Goal: Information Seeking & Learning: Learn about a topic

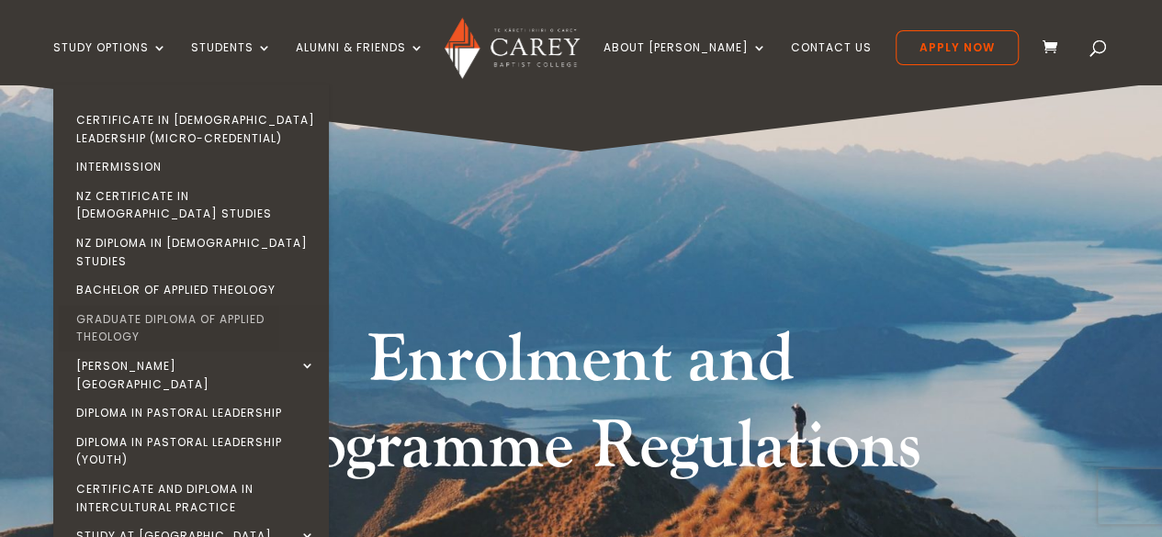
click at [189, 305] on link "Graduate Diploma of Applied Theology" at bounding box center [196, 328] width 276 height 47
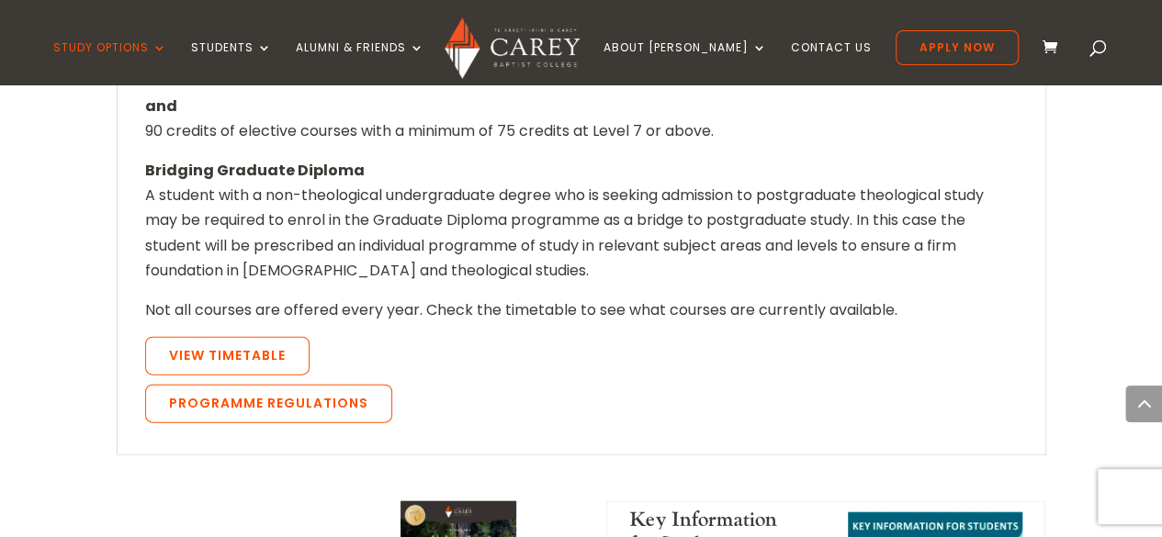
scroll to position [1885, 0]
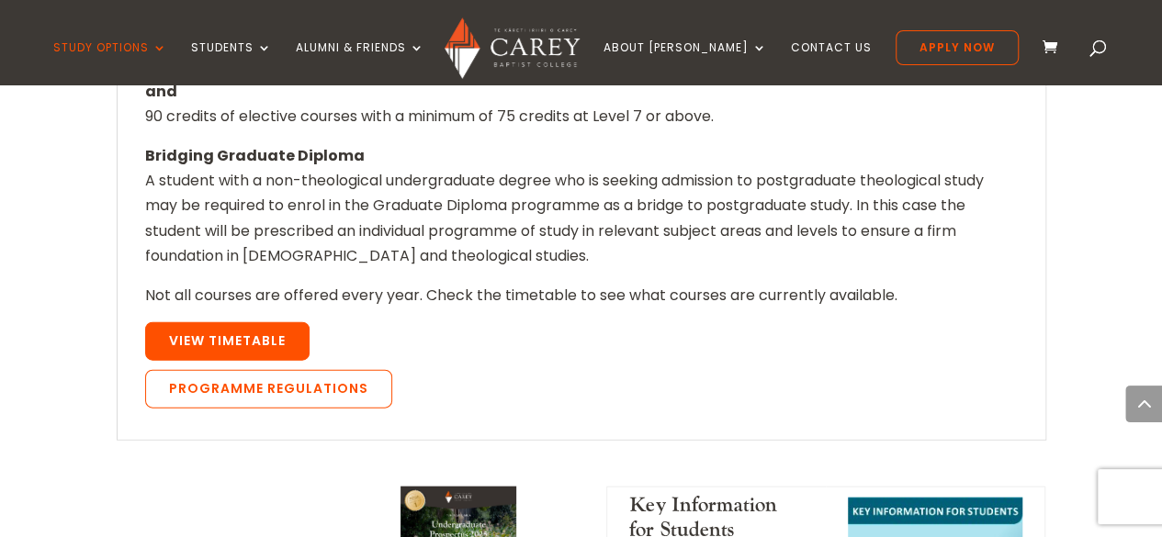
click at [284, 322] on link "View Timetable" at bounding box center [227, 341] width 164 height 39
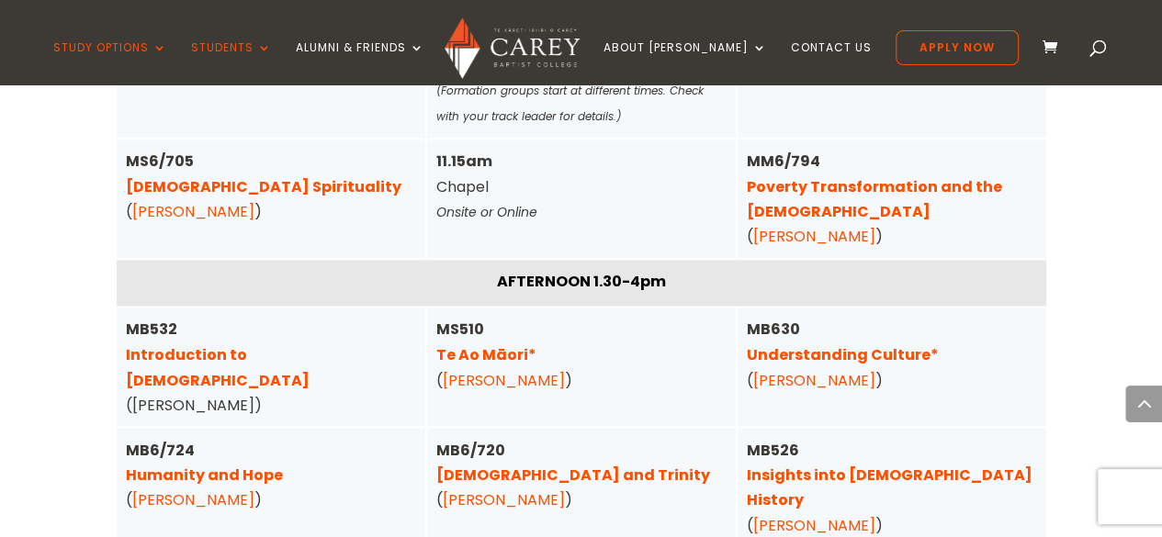
scroll to position [4846, 0]
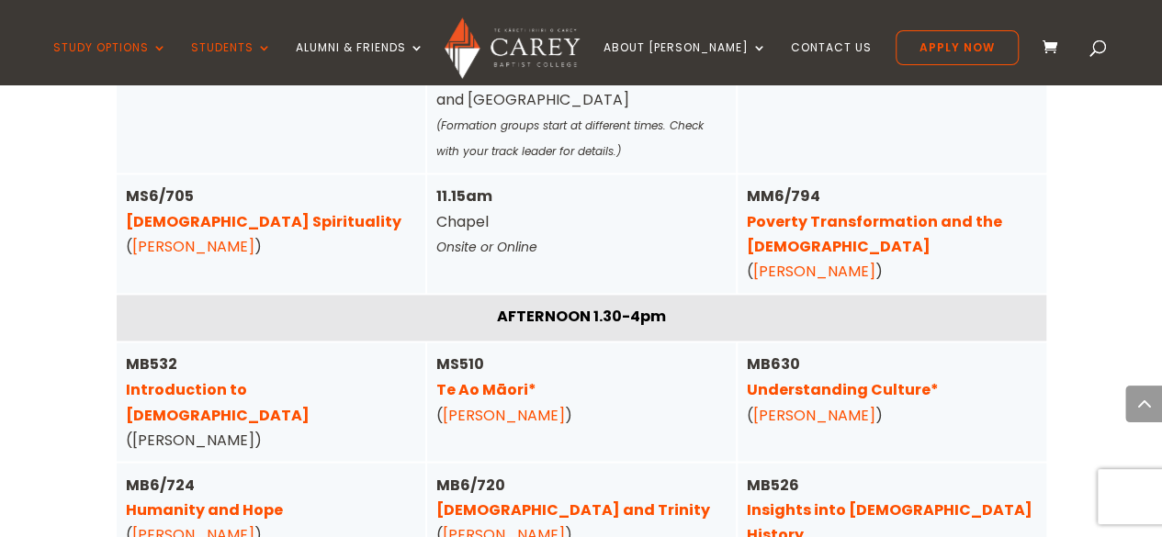
click at [895, 352] on div "MB630 Understanding Culture* ( Michael Rhodes )" at bounding box center [892, 389] width 290 height 75
click at [886, 378] on link "Understanding Culture*" at bounding box center [843, 388] width 192 height 21
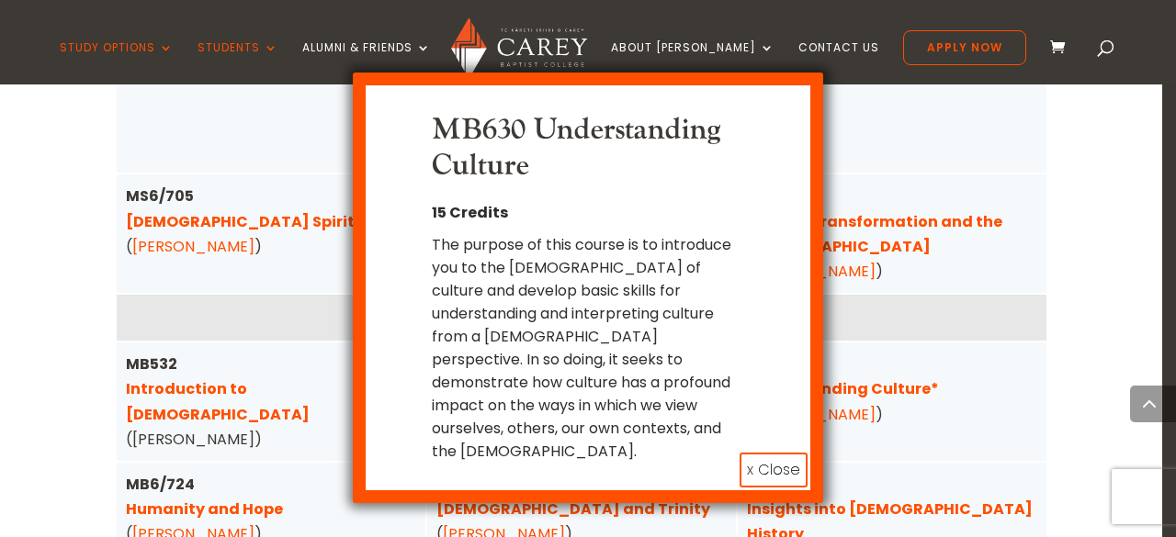
click at [762, 453] on button "x Close" at bounding box center [773, 470] width 68 height 35
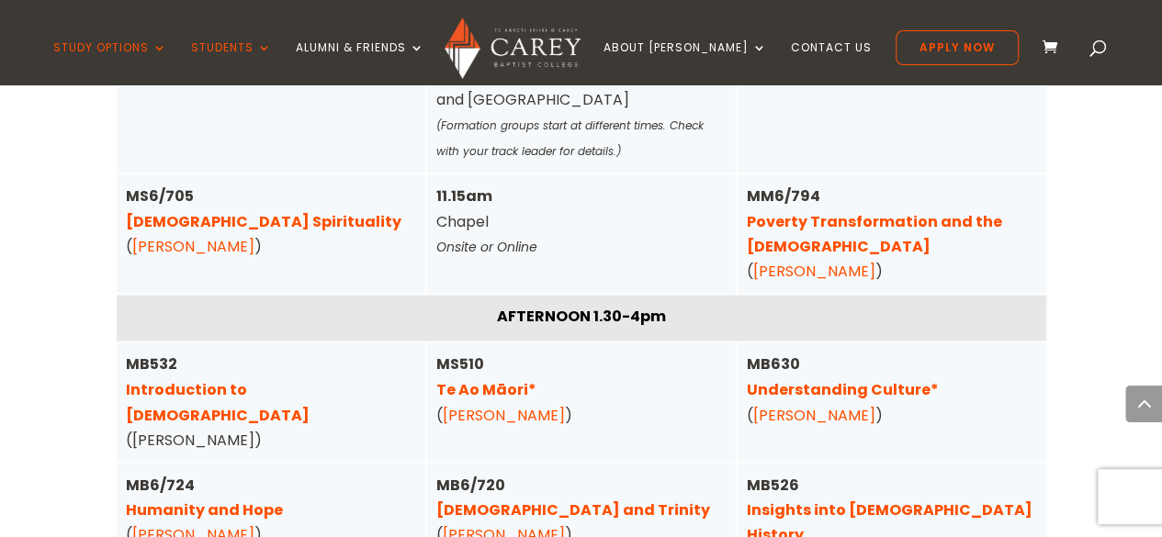
click at [773, 499] on link "Insights into [DEMOGRAPHIC_DATA] History" at bounding box center [890, 522] width 286 height 46
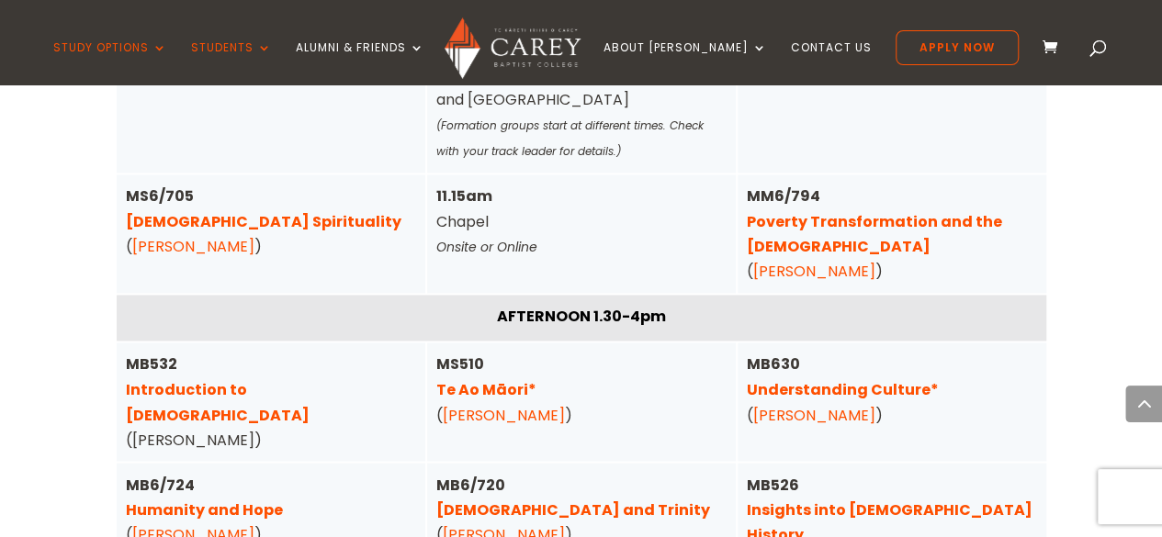
click at [525, 499] on link "Christ and Trinity" at bounding box center [573, 509] width 274 height 21
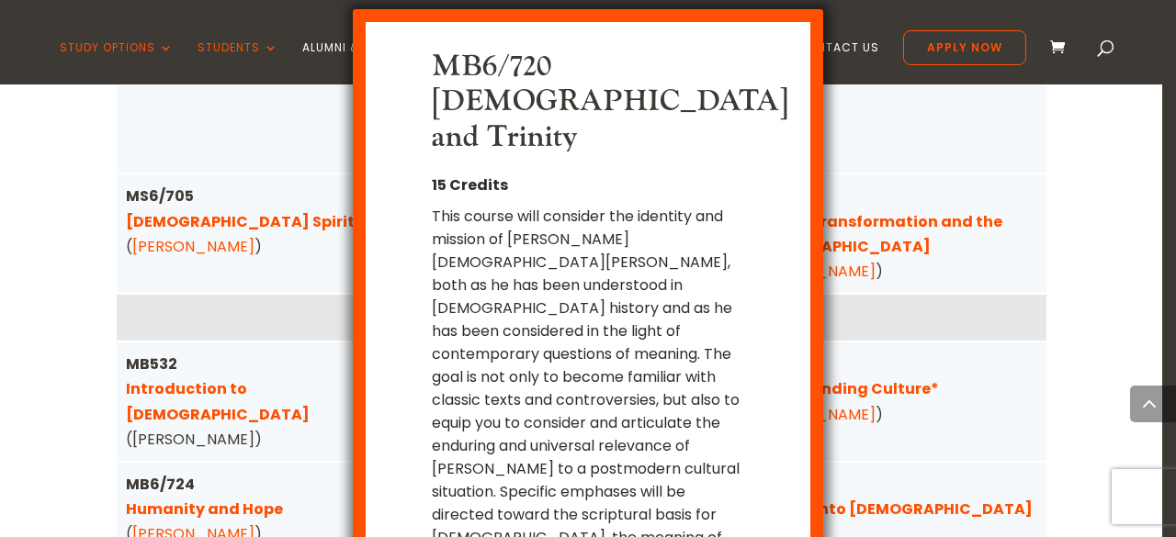
click at [274, 433] on div "MB6/720 Christ and Trinity 15 Credits This course will consider the identity an…" at bounding box center [588, 268] width 1176 height 537
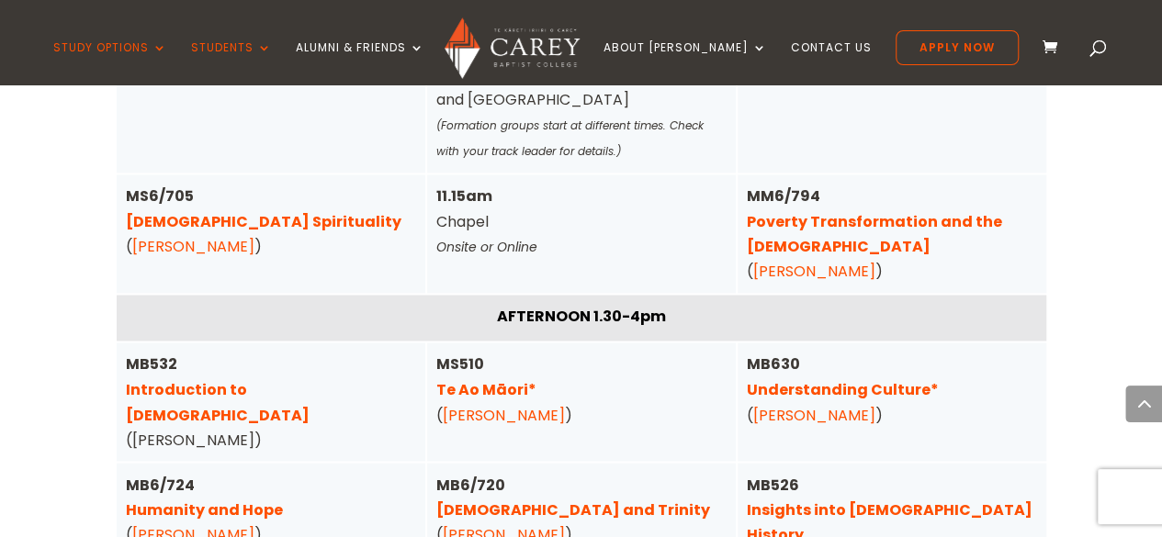
click at [204, 472] on div "MB6/724 Humanity and Hope ( Christa McKirland )" at bounding box center [271, 509] width 290 height 75
click at [184, 499] on link "Humanity and Hope" at bounding box center [204, 509] width 157 height 21
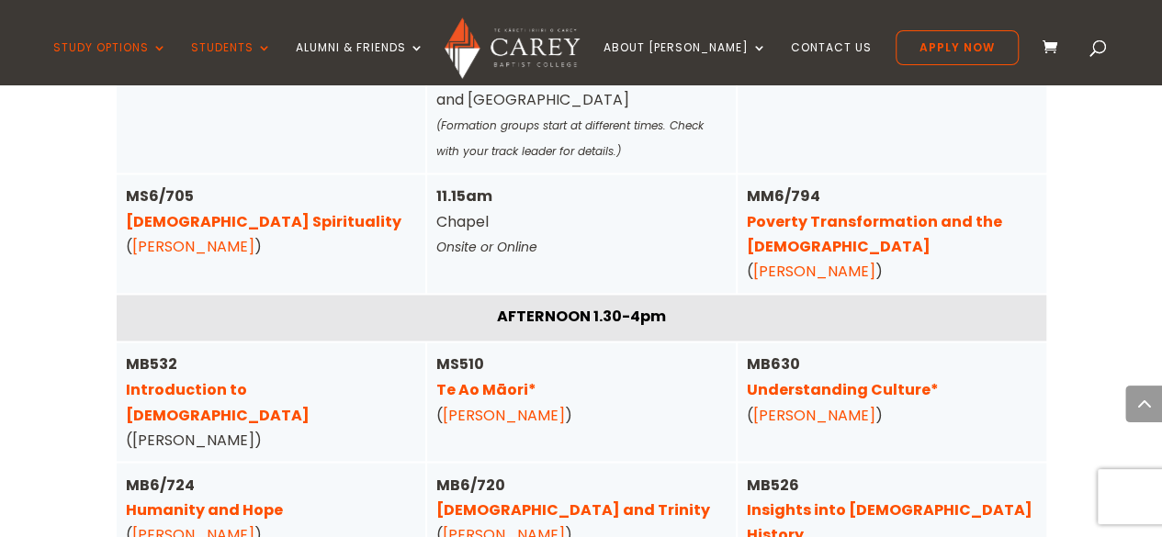
click at [895, 211] on link "Poverty Transformation and the Gospel" at bounding box center [874, 234] width 255 height 46
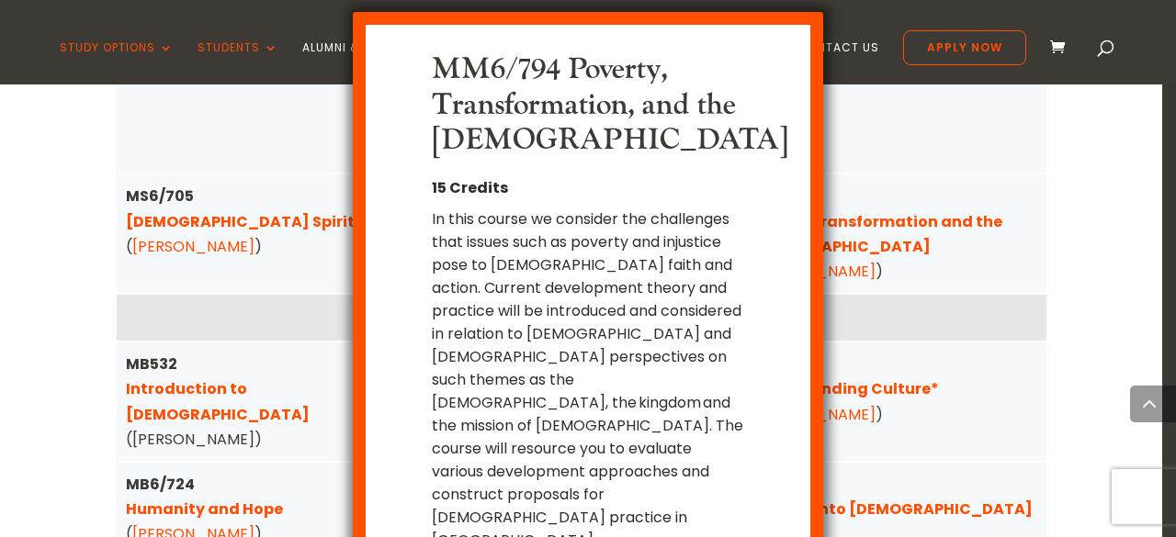
click at [898, 256] on div "MM6/794 Poverty, Transformation, and the Gospel 15 Credits In this course we co…" at bounding box center [588, 268] width 1176 height 537
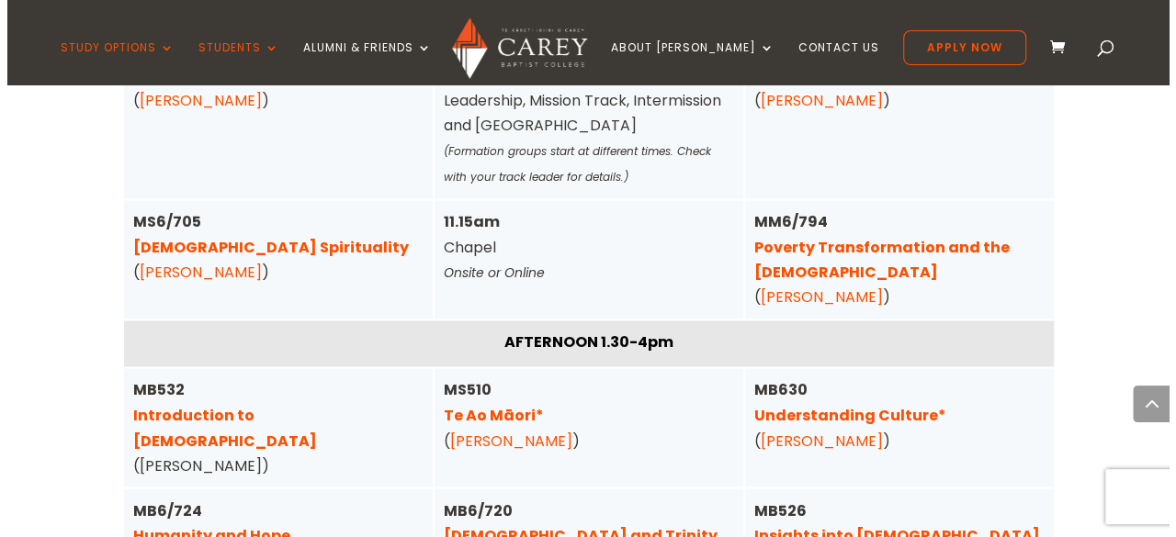
scroll to position [4810, 0]
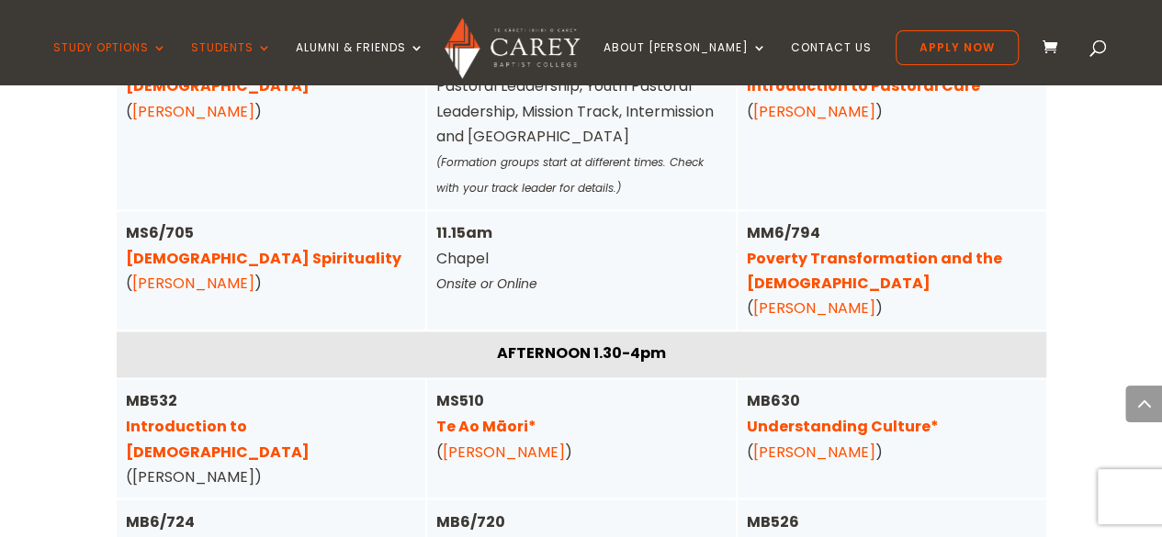
click at [239, 248] on link "Christian Spirituality" at bounding box center [264, 258] width 276 height 21
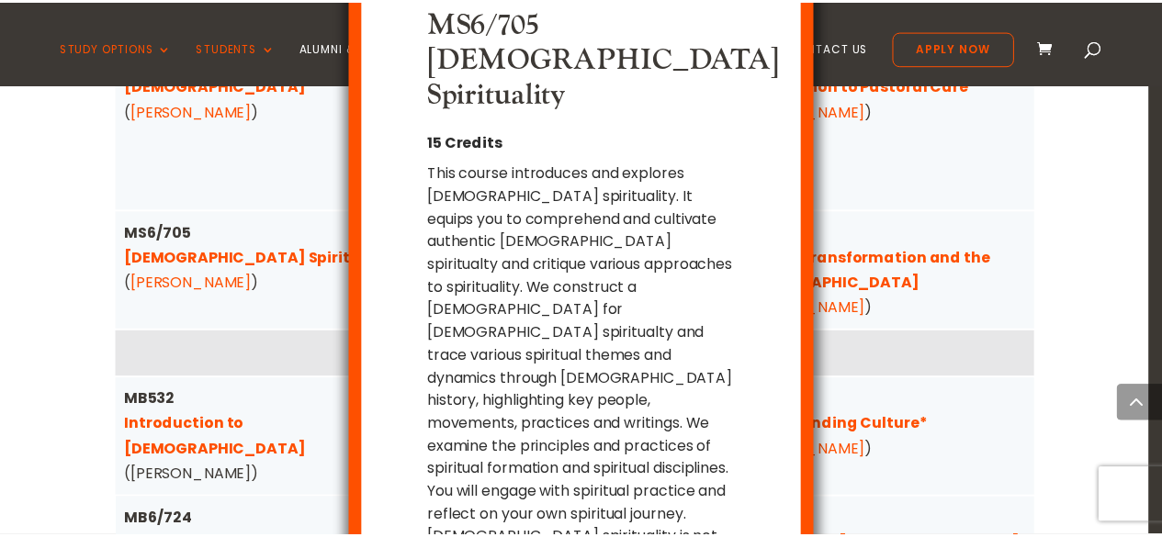
scroll to position [56, 0]
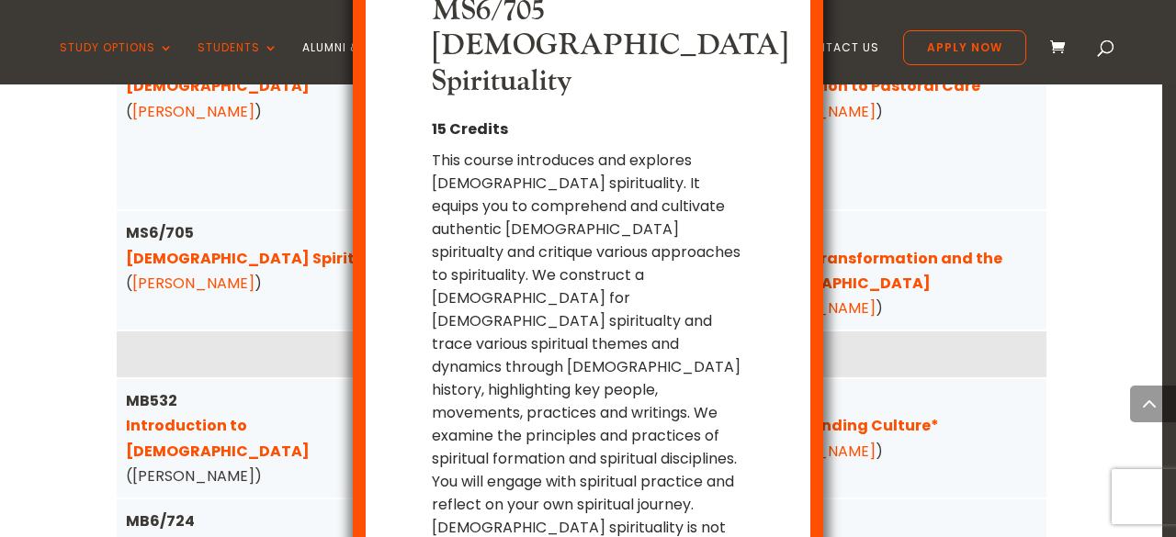
click at [987, 324] on div "MS6/705 Christian Spirituality 15 Credits This course introduces and explores C…" at bounding box center [588, 268] width 1176 height 537
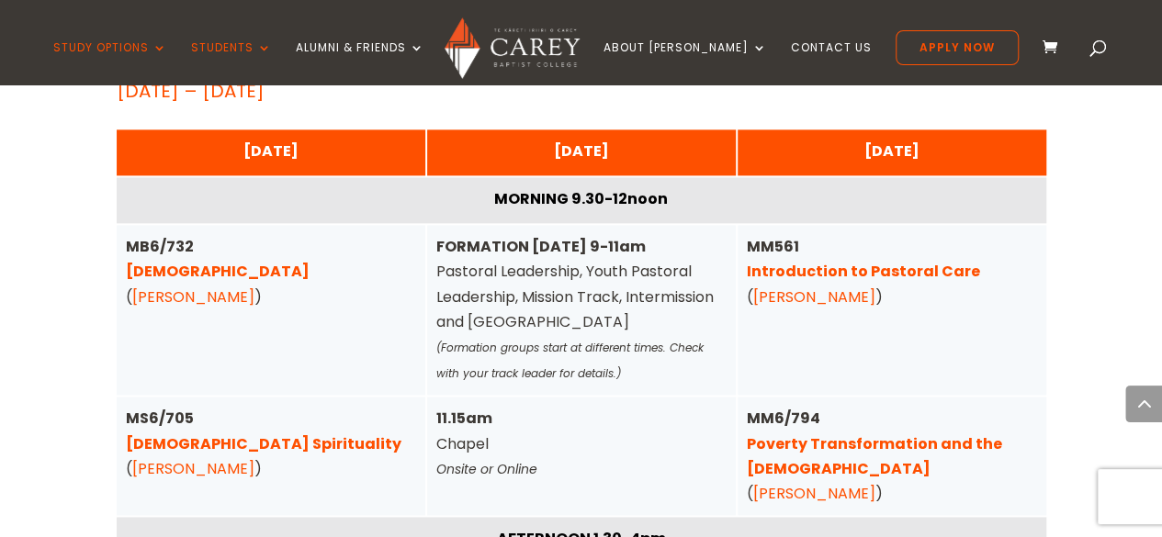
scroll to position [4589, 0]
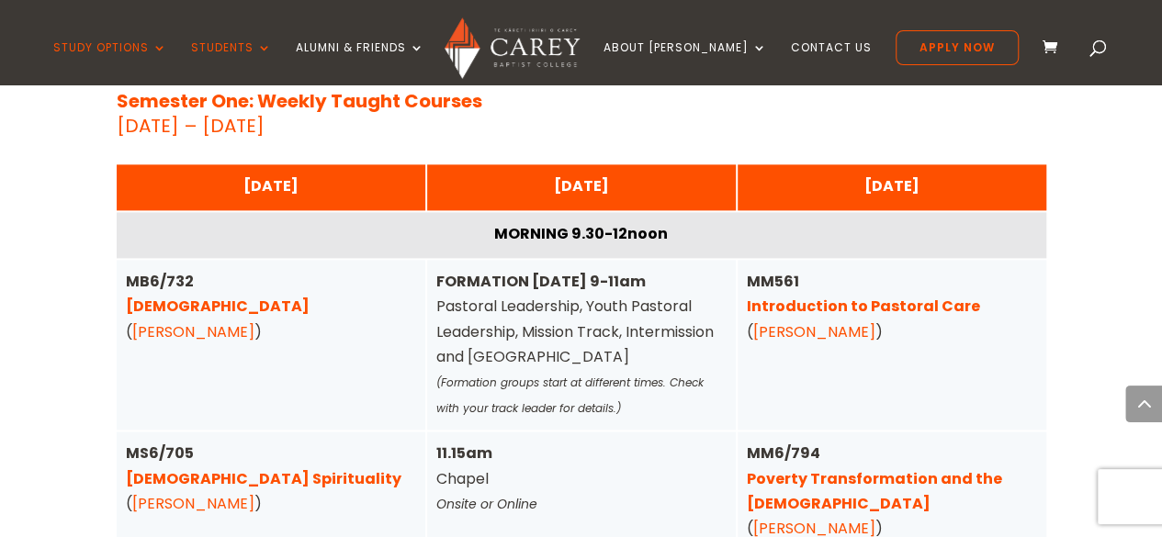
click at [161, 296] on link "Pentateuch" at bounding box center [218, 306] width 184 height 21
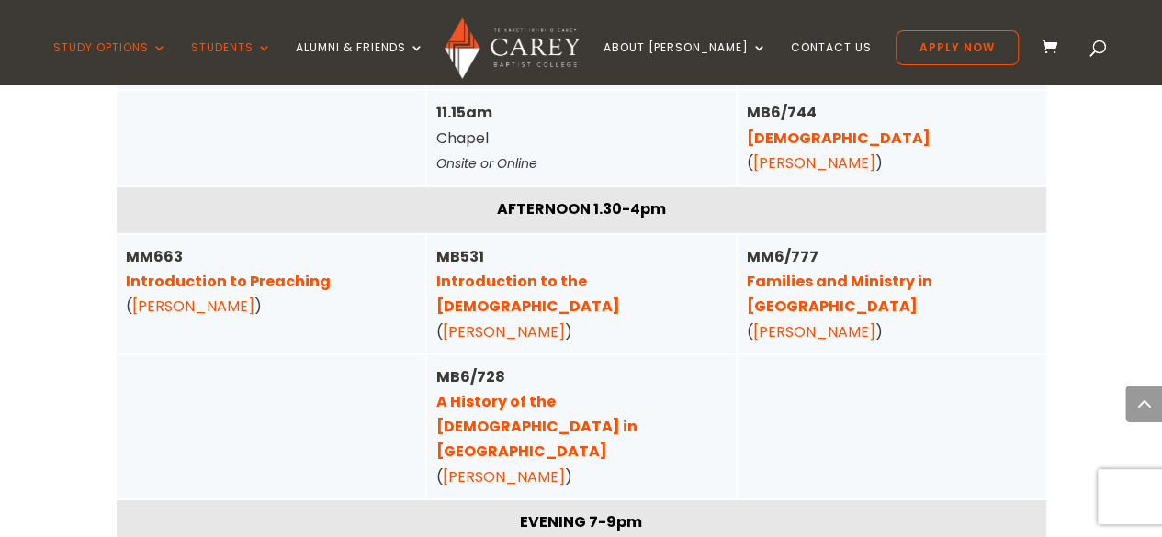
scroll to position [6598, 0]
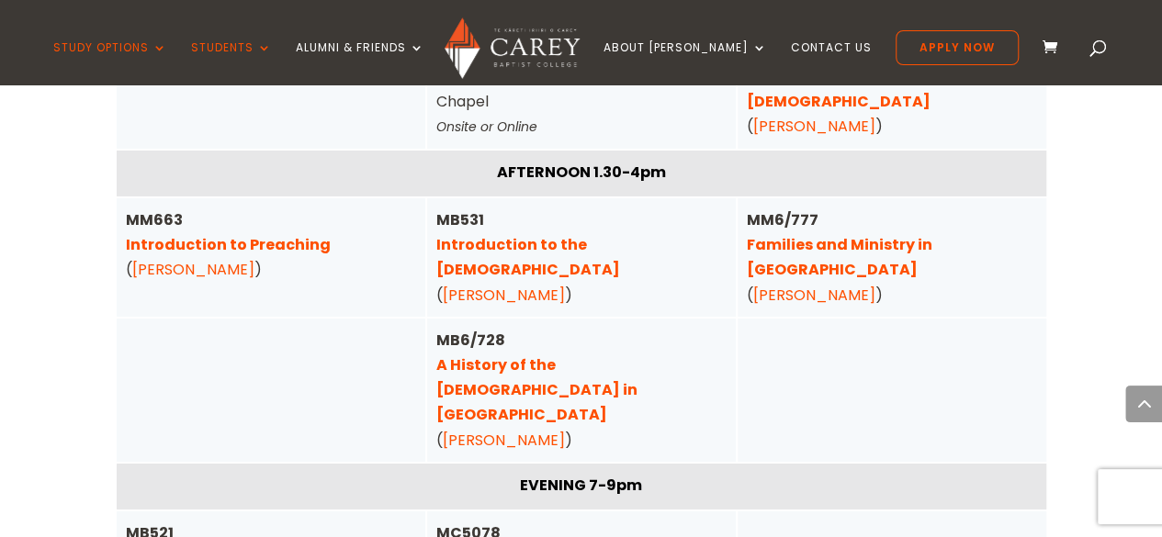
click at [901, 234] on link "Families and Ministry in Aotearoa" at bounding box center [840, 257] width 186 height 46
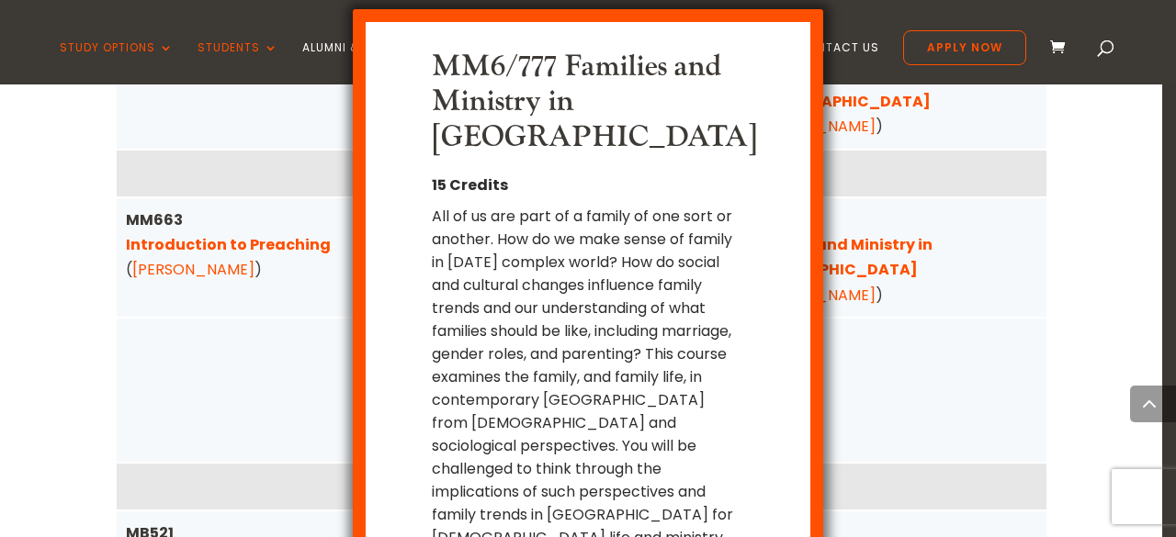
click at [898, 201] on div "MM6/777 Families and Ministry in Aotearoa 15 Credits All of us are part of a fa…" at bounding box center [588, 268] width 1176 height 537
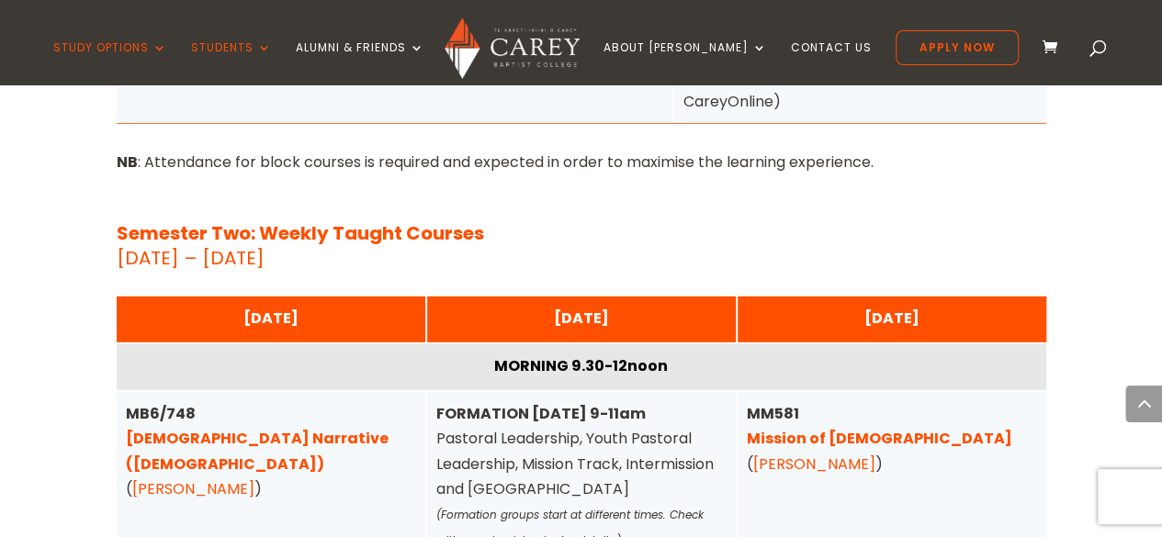
scroll to position [6170, 0]
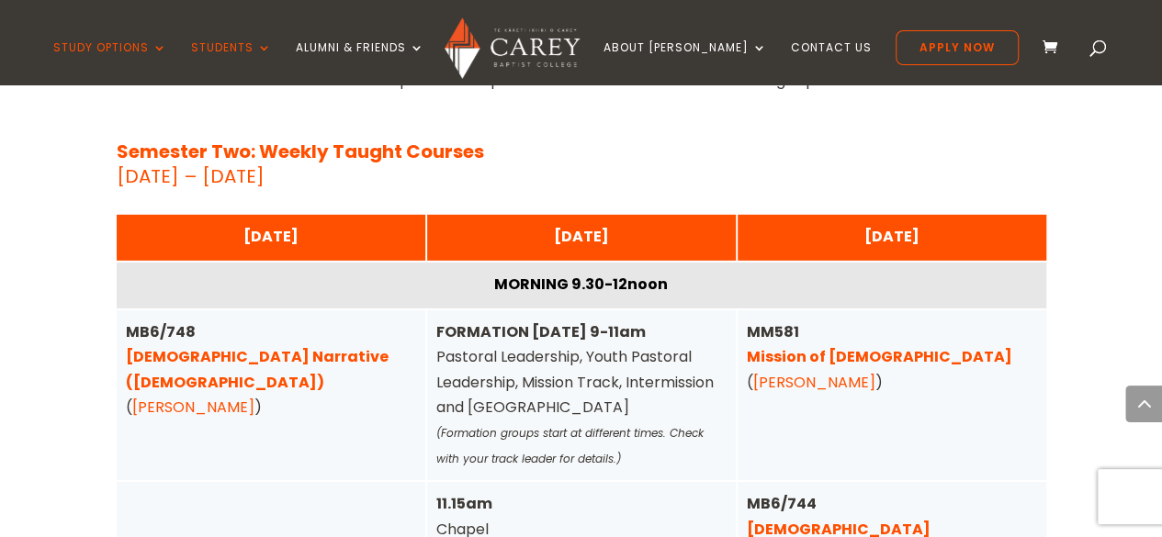
click at [829, 320] on div "MM581 Mission of God ( Emma Stokes )" at bounding box center [892, 357] width 290 height 75
click at [829, 372] on link "Emma Stokes" at bounding box center [814, 382] width 122 height 21
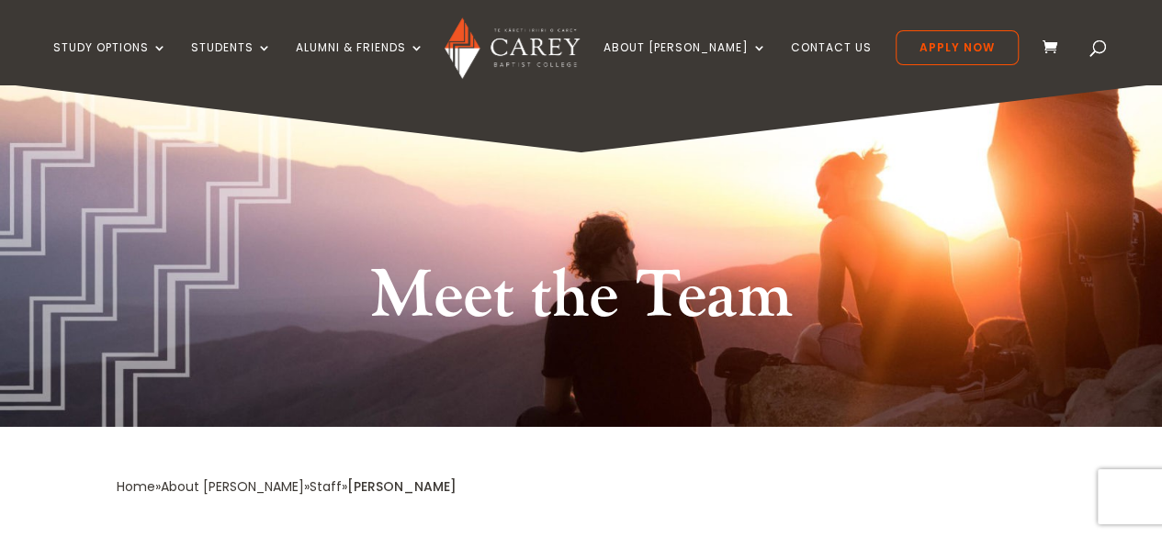
drag, startPoint x: 1175, startPoint y: 88, endPoint x: 595, endPoint y: 202, distance: 590.7
click at [584, 207] on div "Meet the Team" at bounding box center [581, 256] width 1162 height 344
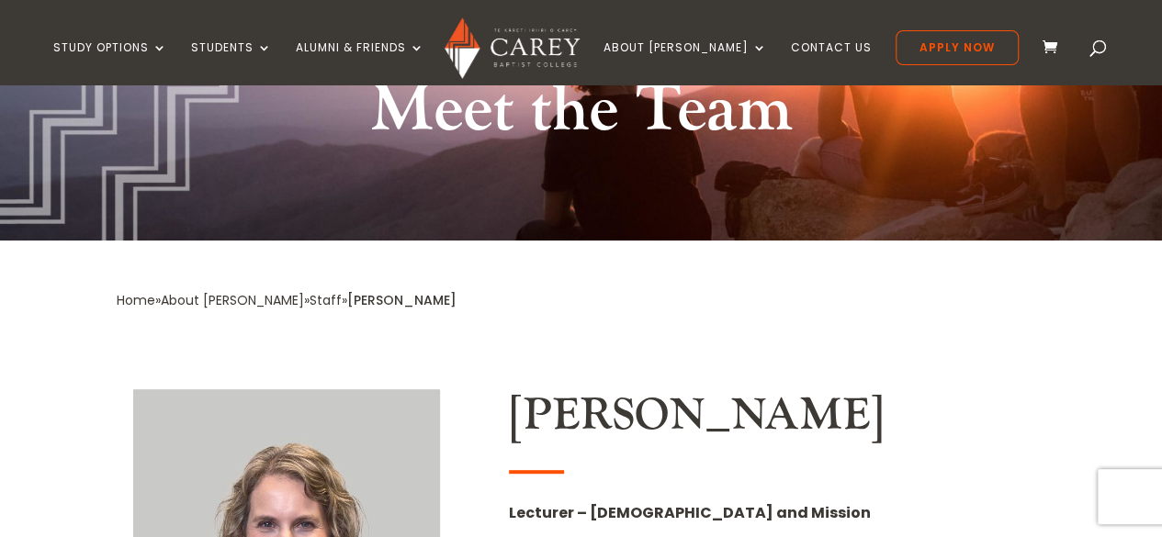
scroll to position [191, 0]
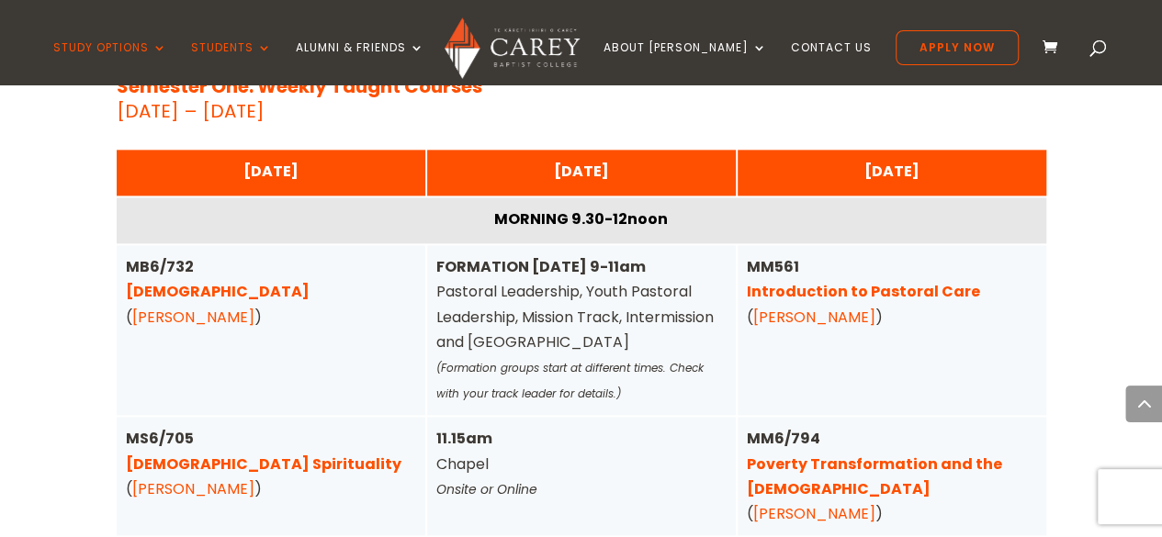
scroll to position [4632, 0]
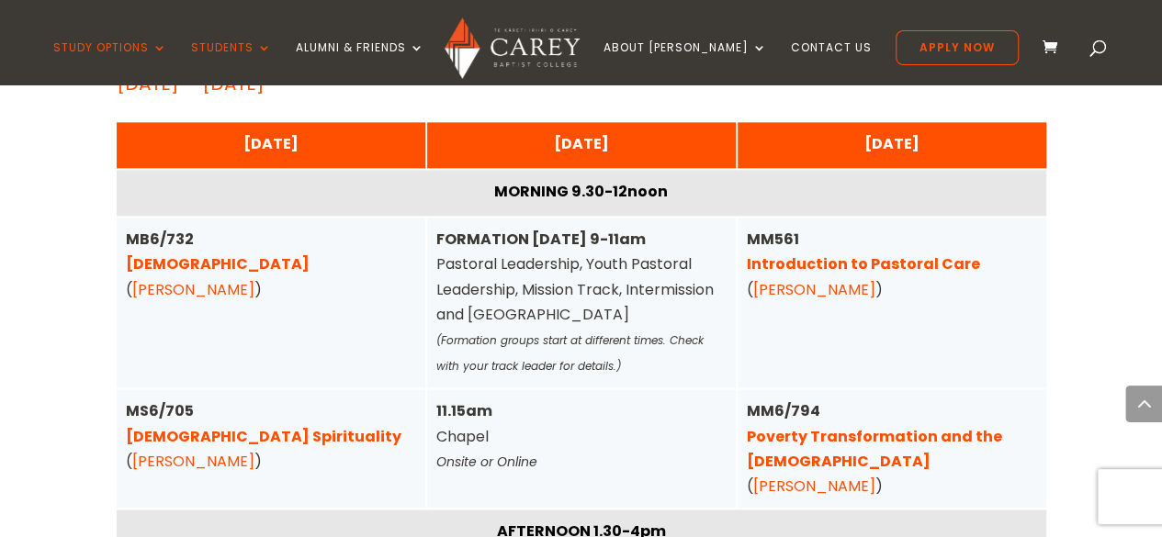
click at [182, 254] on link "[DEMOGRAPHIC_DATA]" at bounding box center [218, 264] width 184 height 21
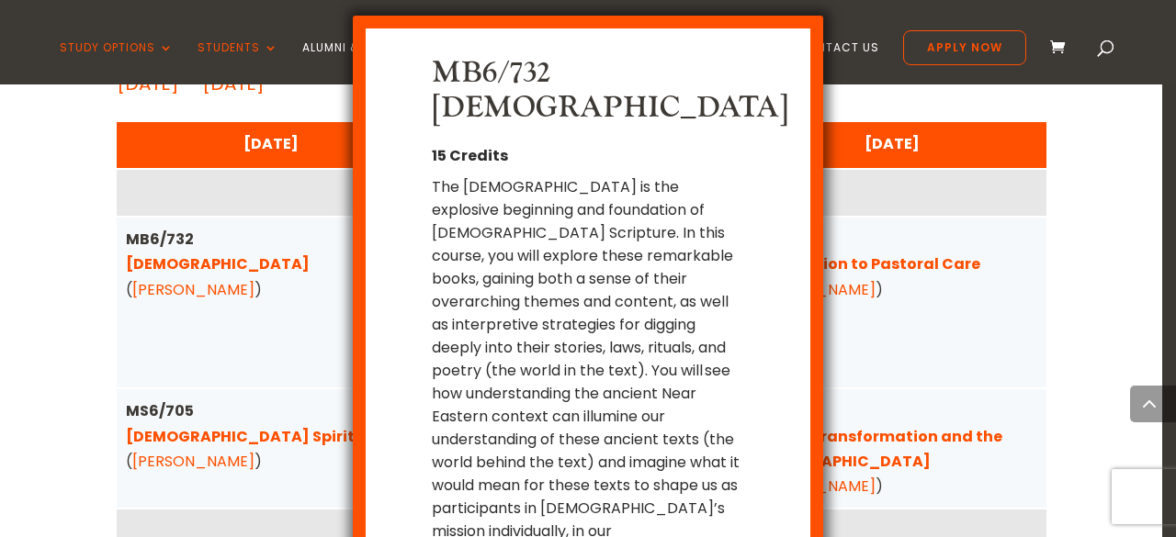
click at [164, 242] on div "MB6/732 Pentateuch 15 Credits The Pentateuch is the explosive beginning and fou…" at bounding box center [588, 268] width 1176 height 537
drag, startPoint x: 762, startPoint y: 469, endPoint x: 762, endPoint y: 484, distance: 14.7
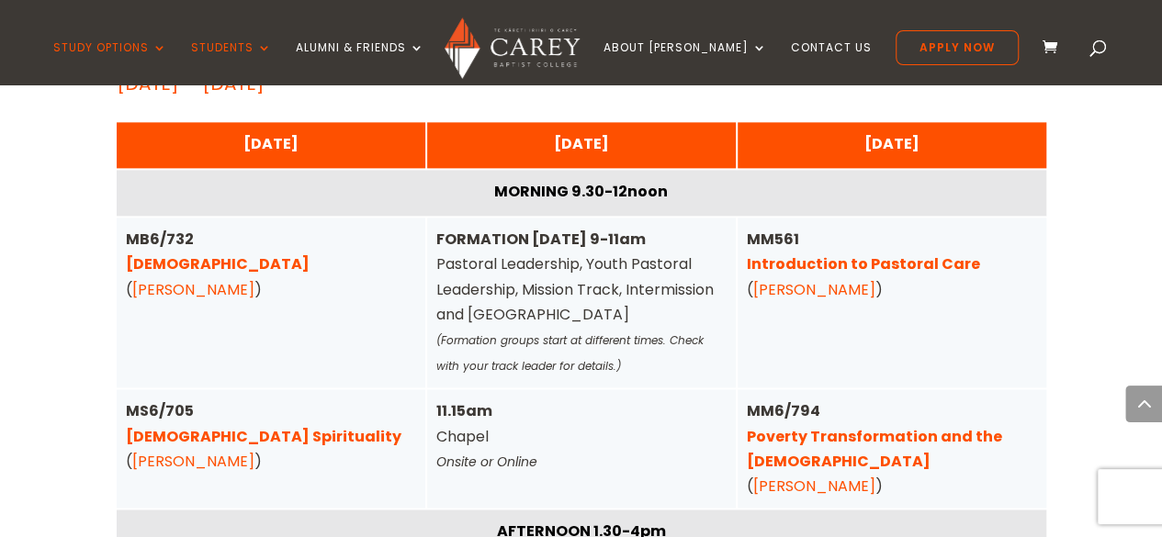
click at [234, 279] on link "[PERSON_NAME]" at bounding box center [193, 289] width 122 height 21
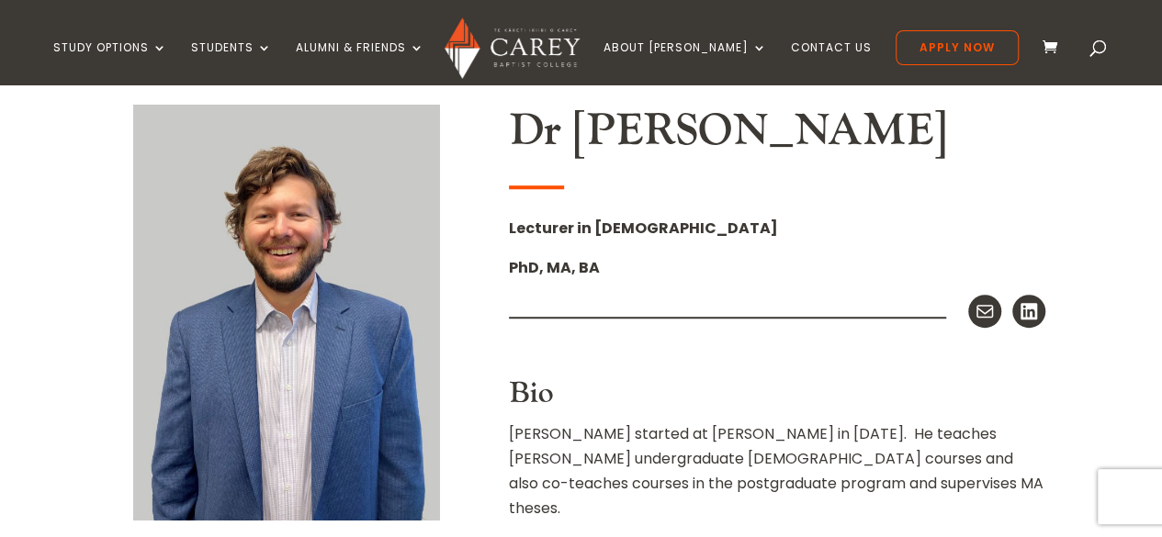
scroll to position [626, 0]
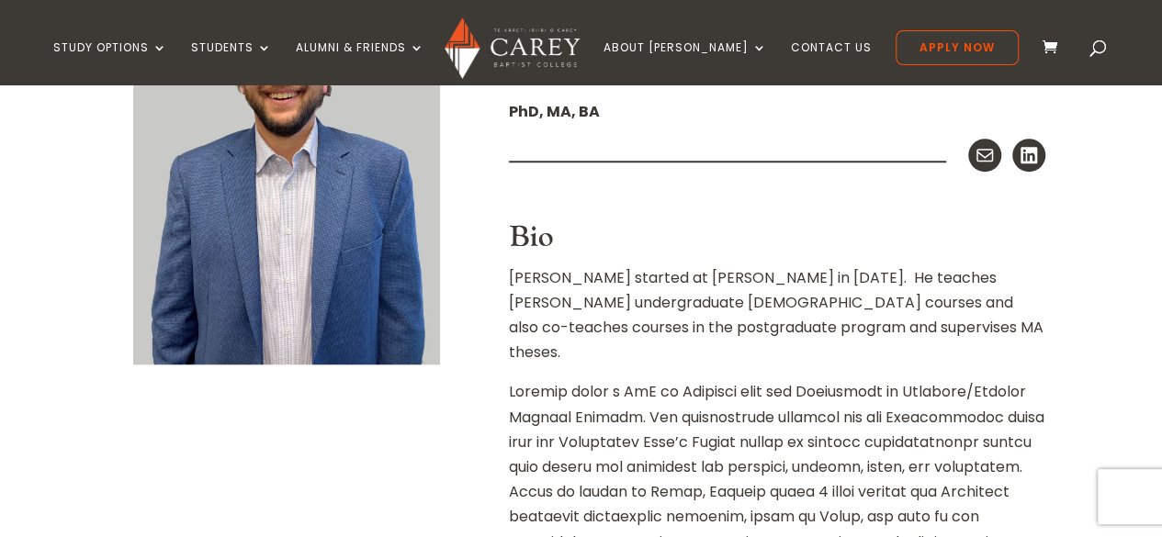
drag, startPoint x: 1167, startPoint y: 110, endPoint x: 689, endPoint y: 210, distance: 488.0
click at [689, 210] on div at bounding box center [777, 207] width 537 height 28
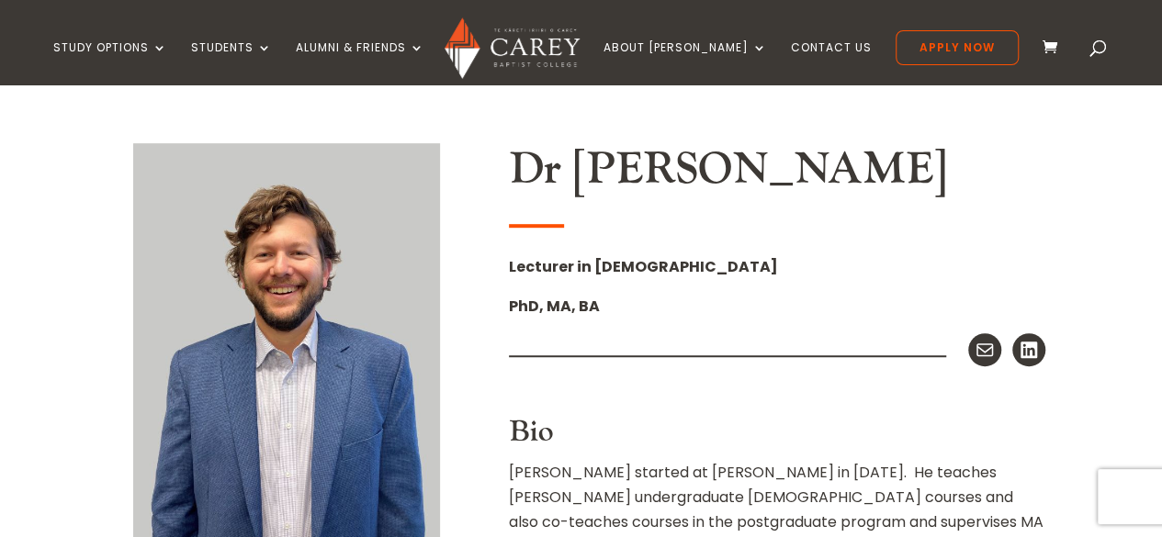
scroll to position [461, 0]
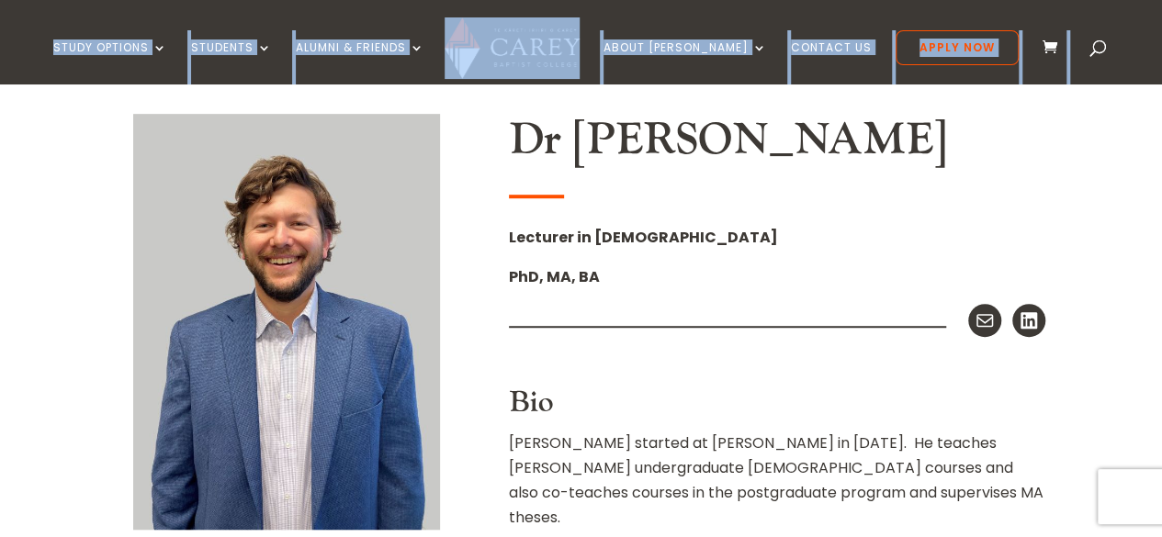
drag, startPoint x: 338, startPoint y: 25, endPoint x: 3, endPoint y: 102, distance: 344.0
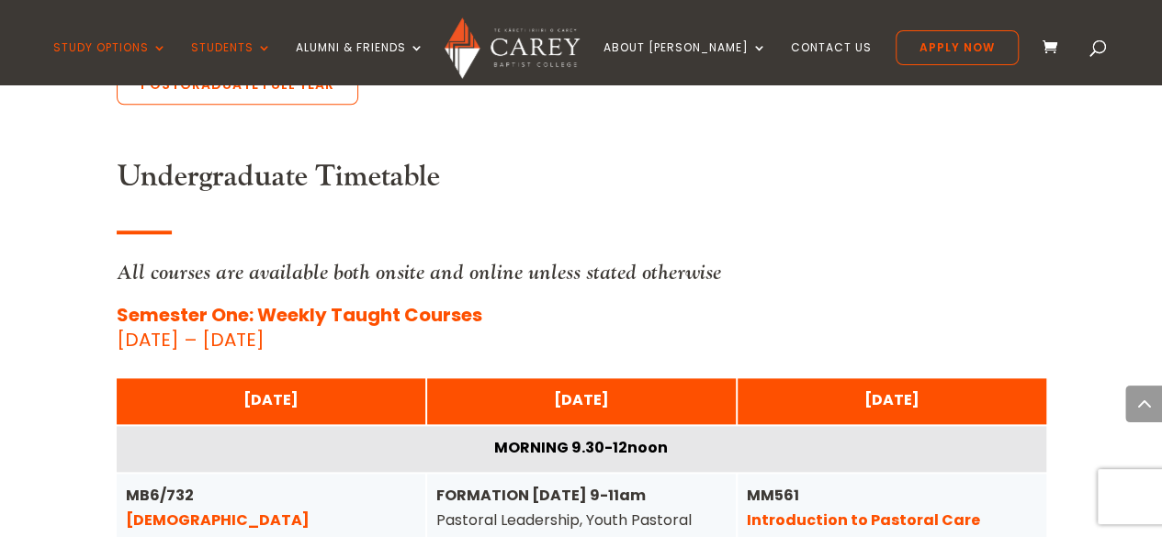
scroll to position [4374, 0]
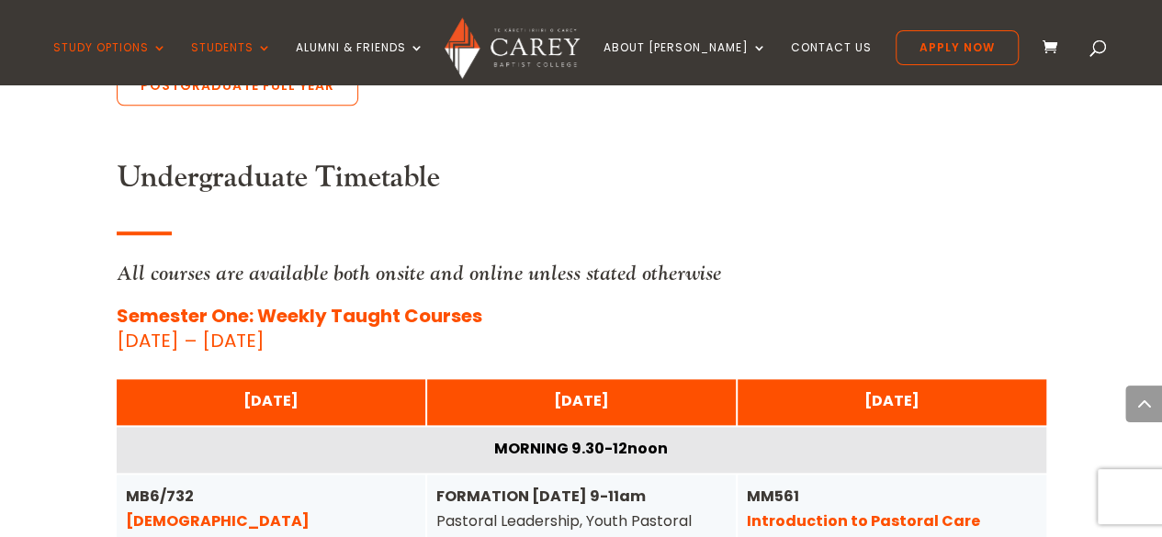
click at [192, 511] on link "[DEMOGRAPHIC_DATA]" at bounding box center [218, 521] width 184 height 21
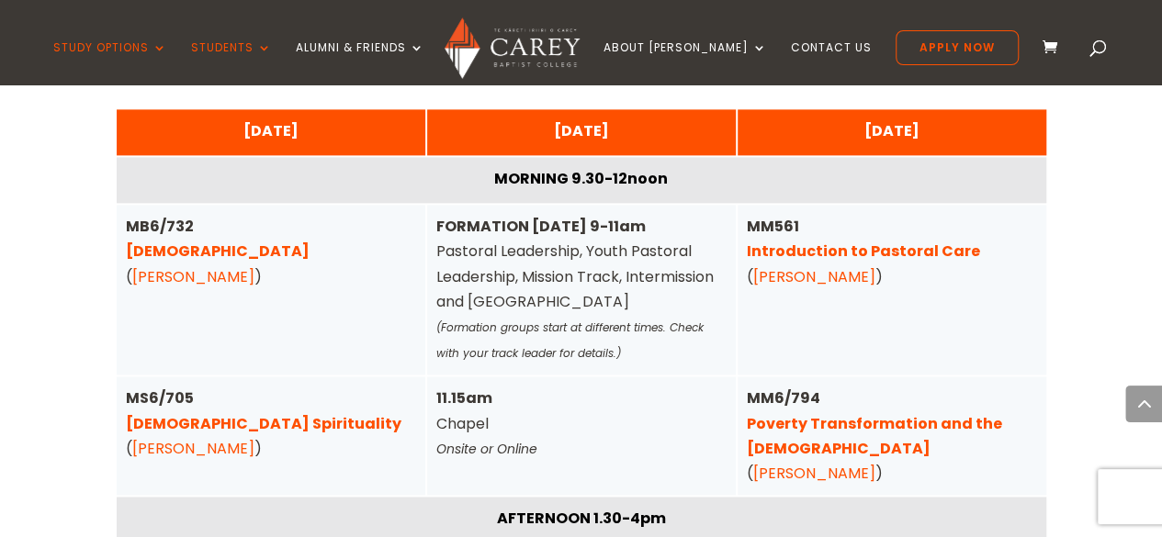
scroll to position [4668, 0]
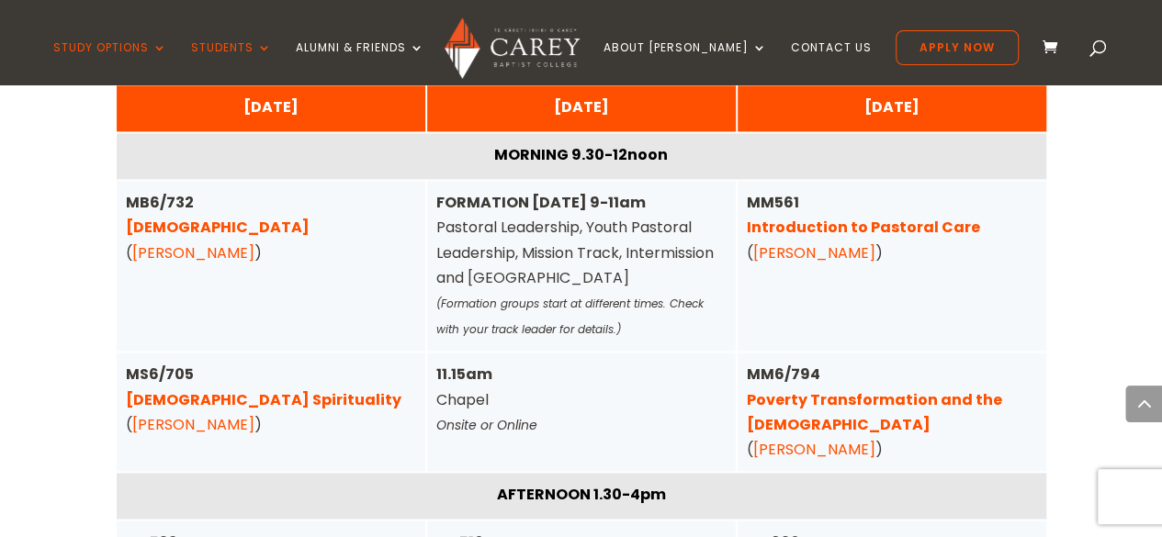
click at [191, 414] on link "[PERSON_NAME]" at bounding box center [193, 424] width 122 height 21
click at [148, 414] on link "[PERSON_NAME]" at bounding box center [193, 424] width 122 height 21
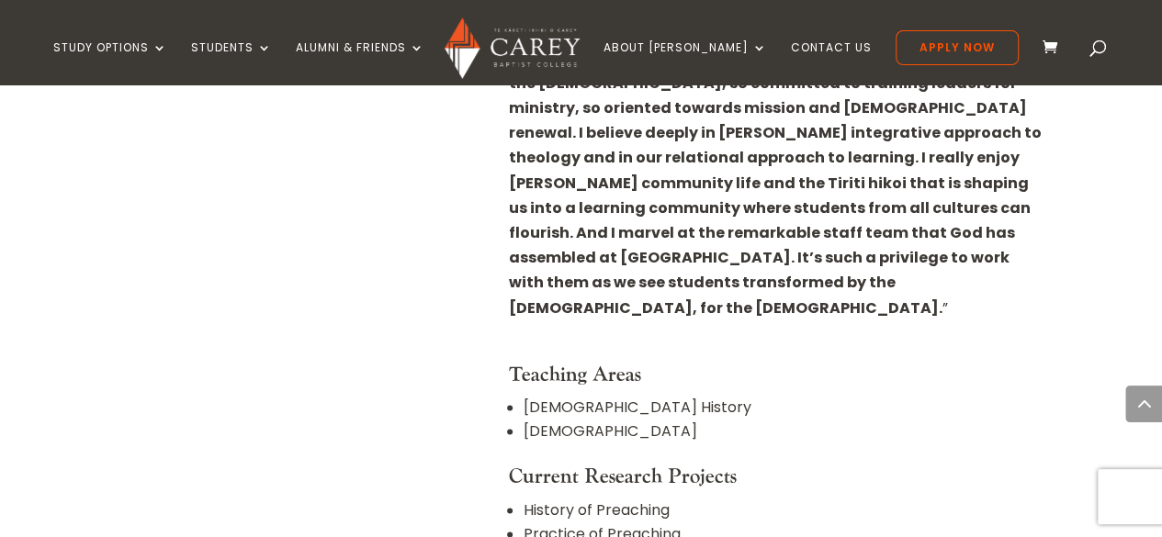
scroll to position [992, 0]
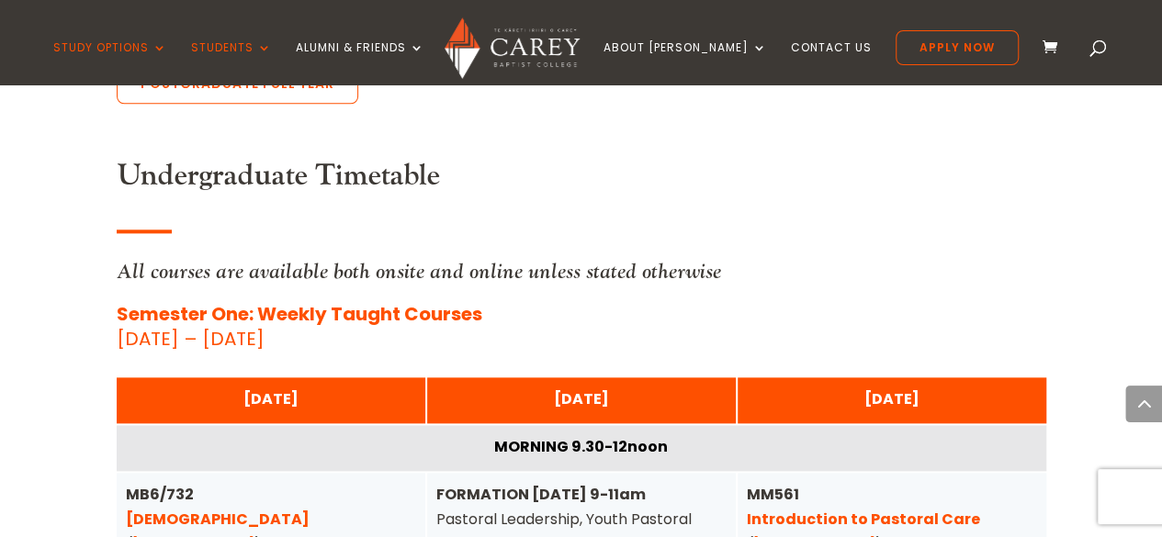
scroll to position [4374, 0]
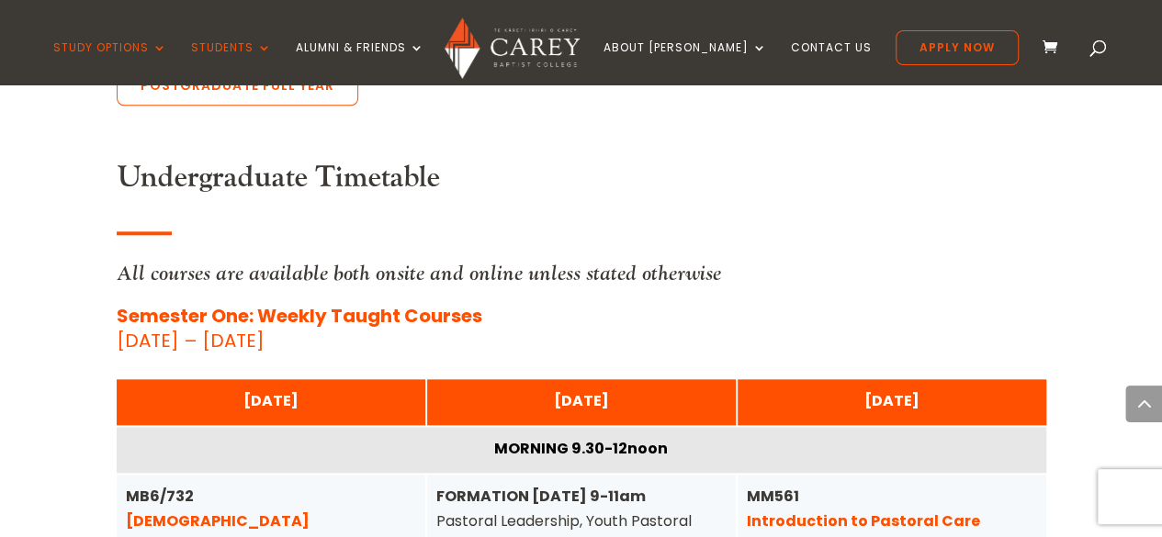
click at [235, 523] on link "[PERSON_NAME]" at bounding box center [193, 546] width 122 height 21
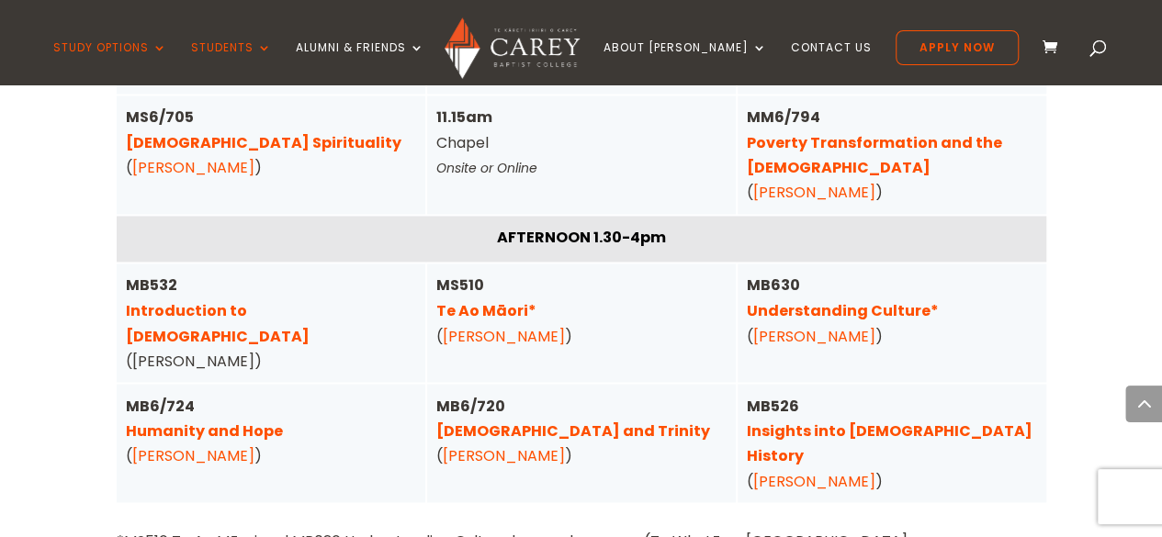
scroll to position [4962, 0]
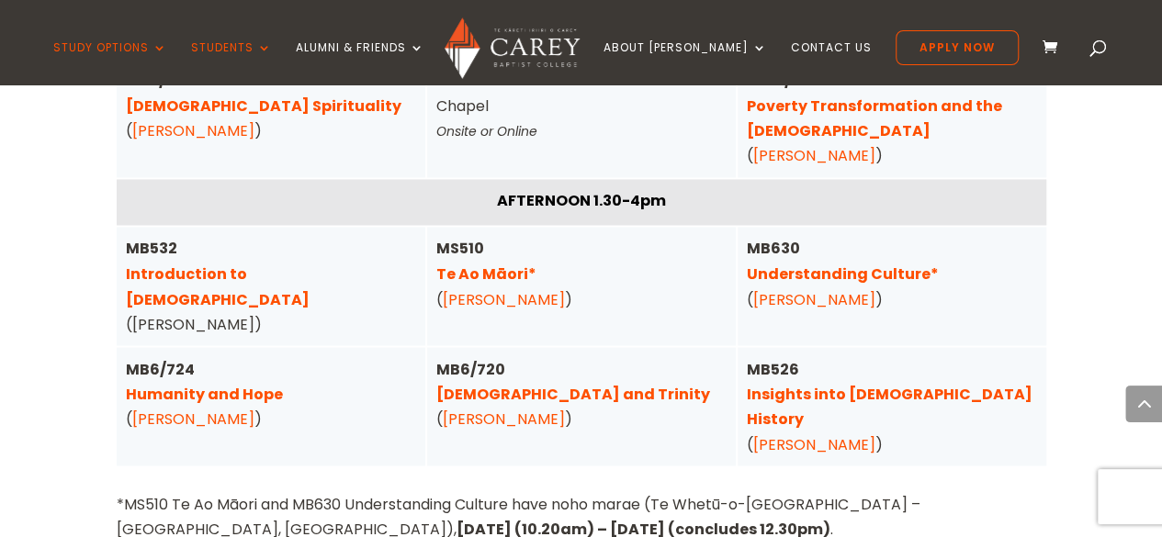
click at [192, 356] on div "MB6/724 Humanity and Hope ( Christa McKirland )" at bounding box center [271, 393] width 290 height 75
click at [190, 383] on link "Humanity and Hope" at bounding box center [204, 393] width 157 height 21
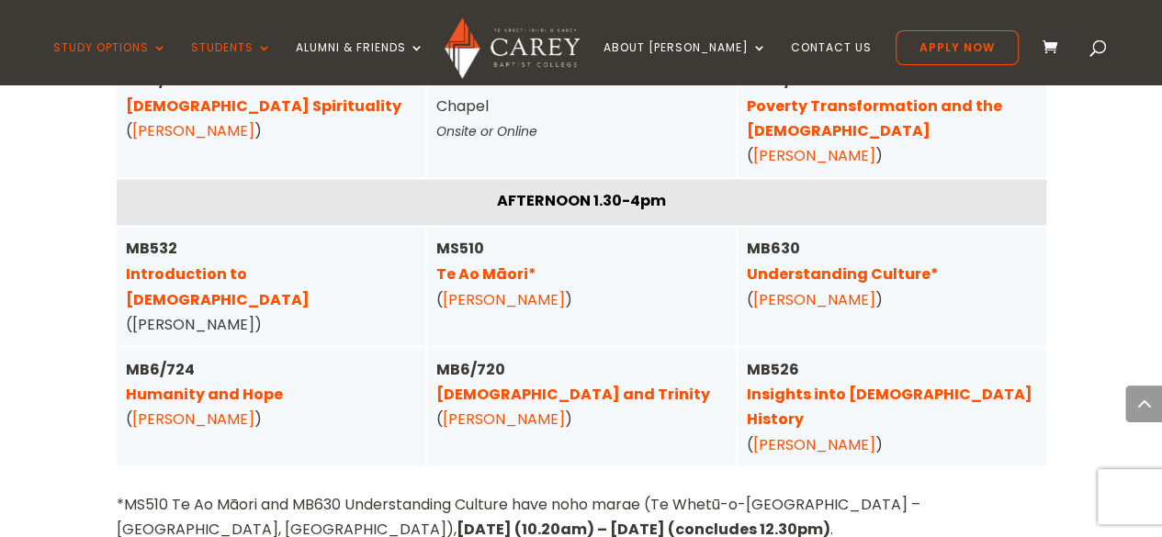
click at [529, 383] on link "Christ and Trinity" at bounding box center [573, 393] width 274 height 21
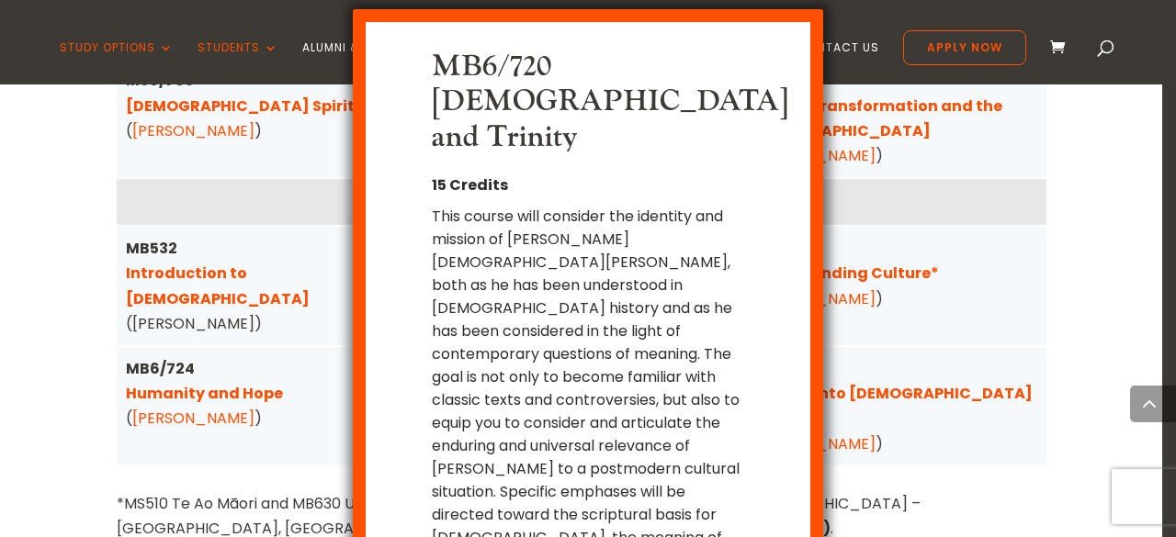
click at [732, 507] on div "This course will consider the identity and mission of [PERSON_NAME][DEMOGRAPHIC…" at bounding box center [587, 411] width 311 height 413
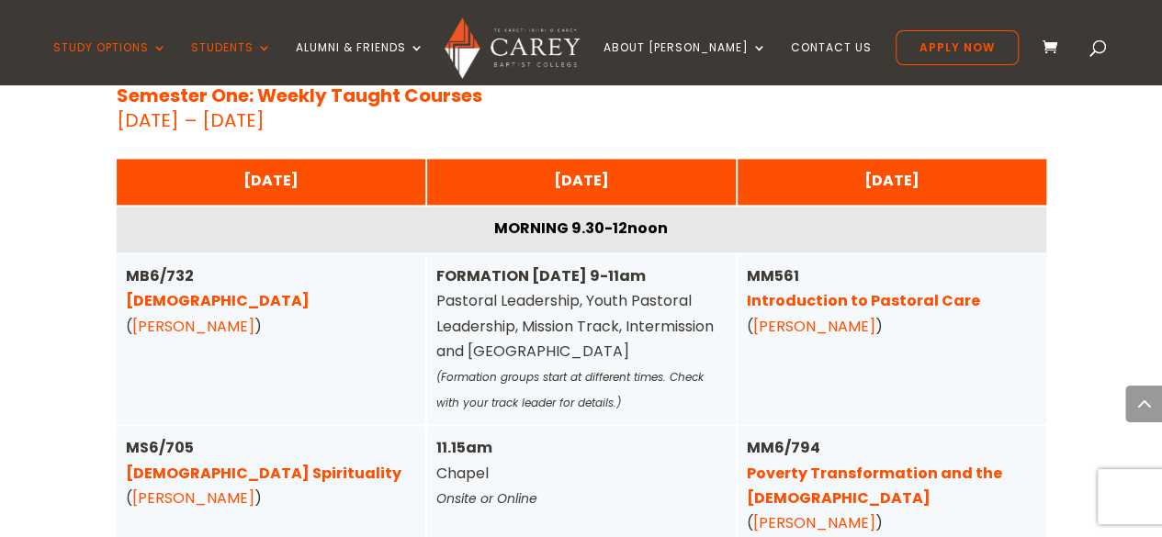
scroll to position [4558, 0]
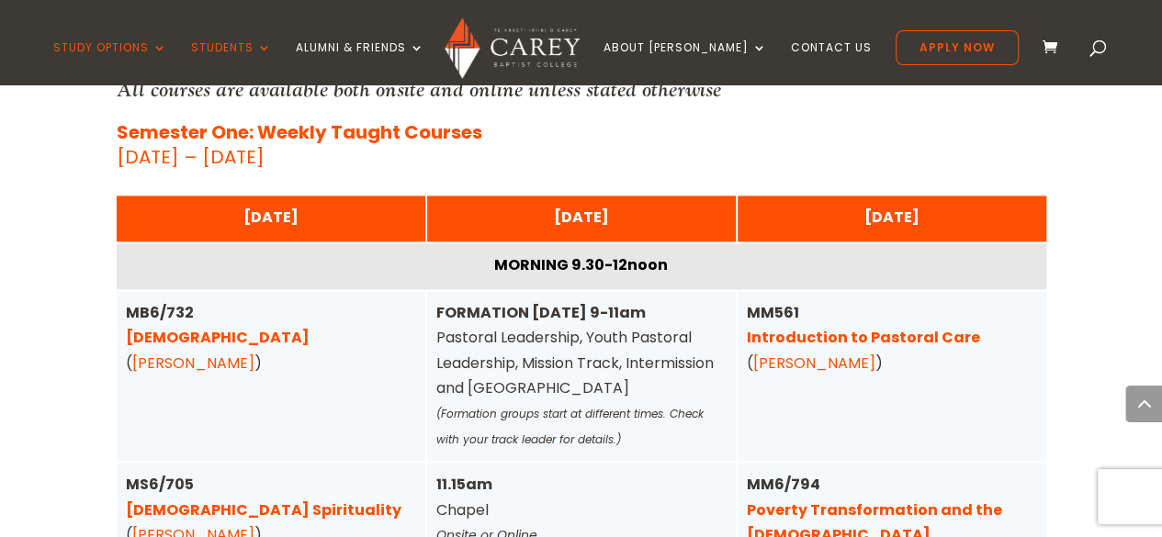
click at [162, 327] on link "Pentateuch" at bounding box center [218, 337] width 184 height 21
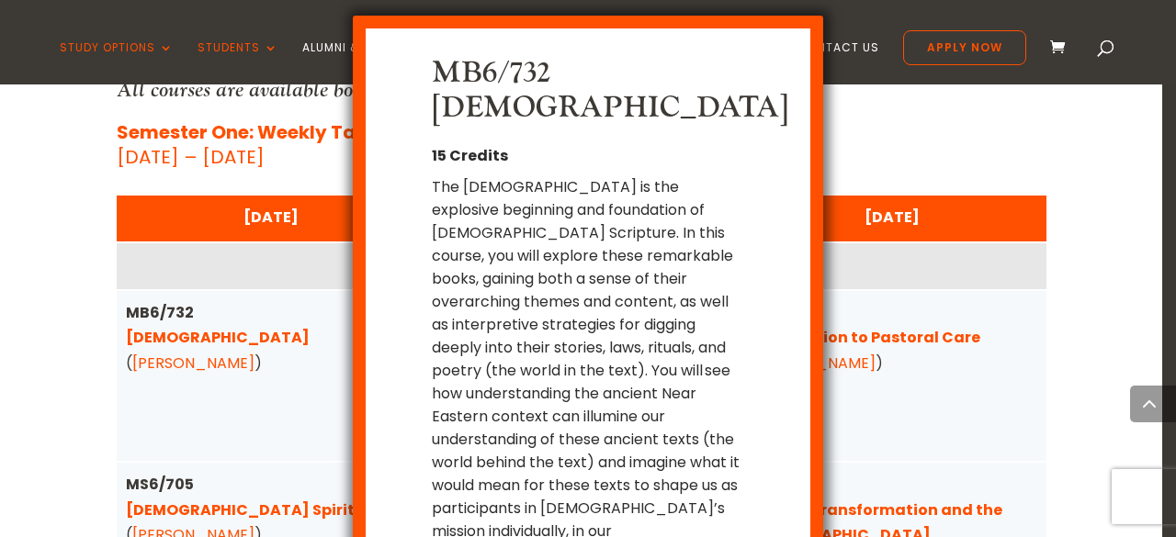
click at [543, 175] on div "The [DEMOGRAPHIC_DATA] is the explosive beginning and foundation of [DEMOGRAPHI…" at bounding box center [587, 381] width 311 height 413
drag, startPoint x: 434, startPoint y: 150, endPoint x: 538, endPoint y: 145, distance: 103.9
click at [538, 175] on div "The [DEMOGRAPHIC_DATA] is the explosive beginning and foundation of [DEMOGRAPHI…" at bounding box center [587, 381] width 311 height 413
copy div "The Pentateuc"
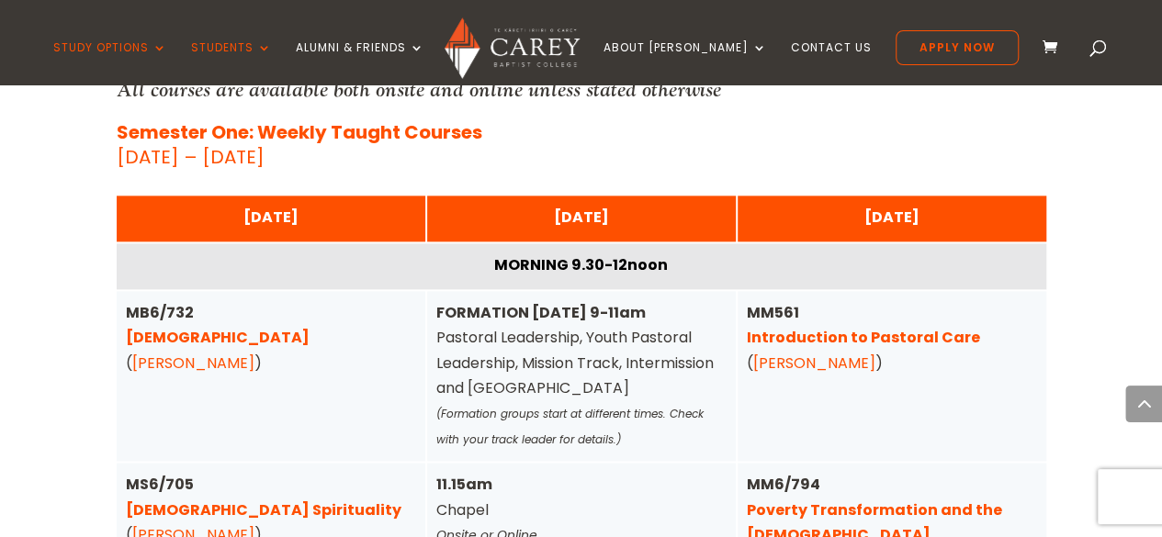
click at [1044, 295] on div "MM561 Introduction to Pastoral Care ( Phil Halstead )" at bounding box center [892, 376] width 309 height 170
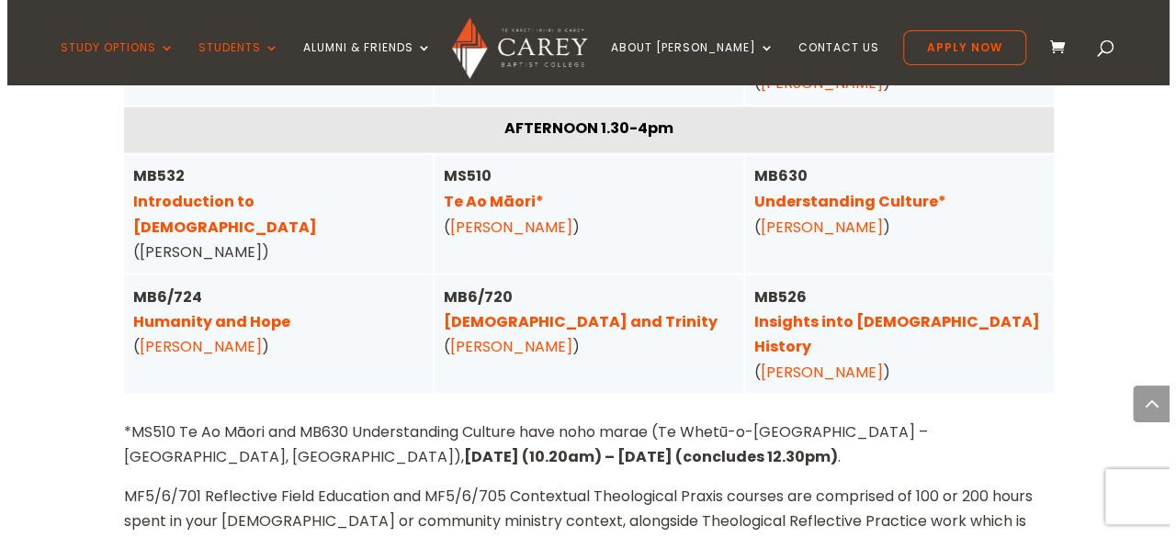
scroll to position [5036, 0]
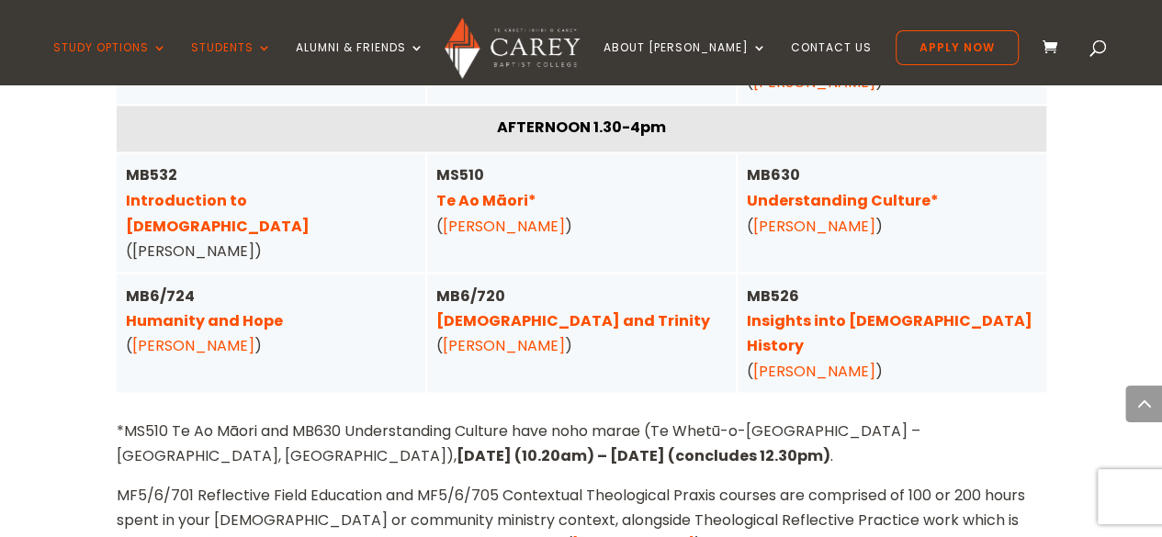
click at [499, 334] on link "Christa McKirland" at bounding box center [504, 344] width 122 height 21
click at [499, 310] on link "Christ and Trinity" at bounding box center [573, 320] width 274 height 21
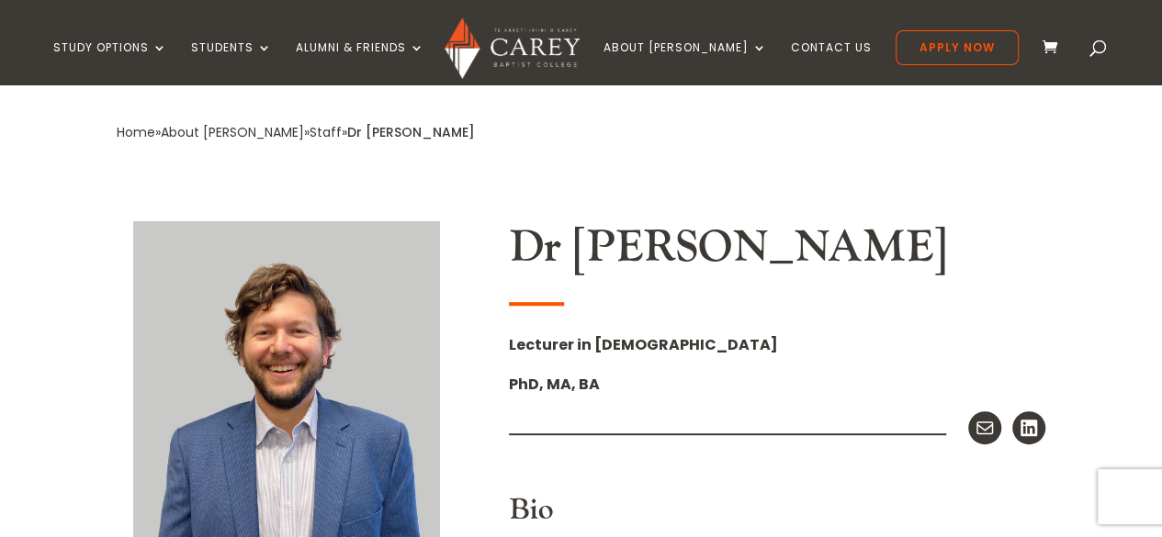
scroll to position [479, 0]
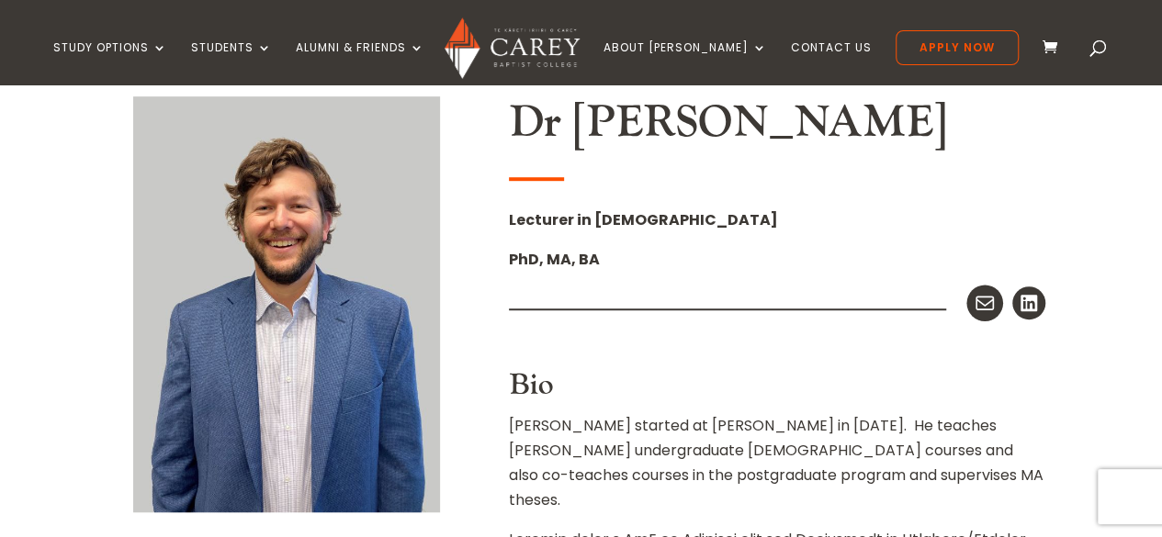
click at [978, 307] on icon at bounding box center [985, 303] width 24 height 24
drag, startPoint x: 874, startPoint y: 141, endPoint x: 518, endPoint y: 135, distance: 356.5
click at [518, 135] on h2 "Dr Michael Rhodes" at bounding box center [777, 127] width 537 height 62
copy h2 "Dr Michael Rhodes"
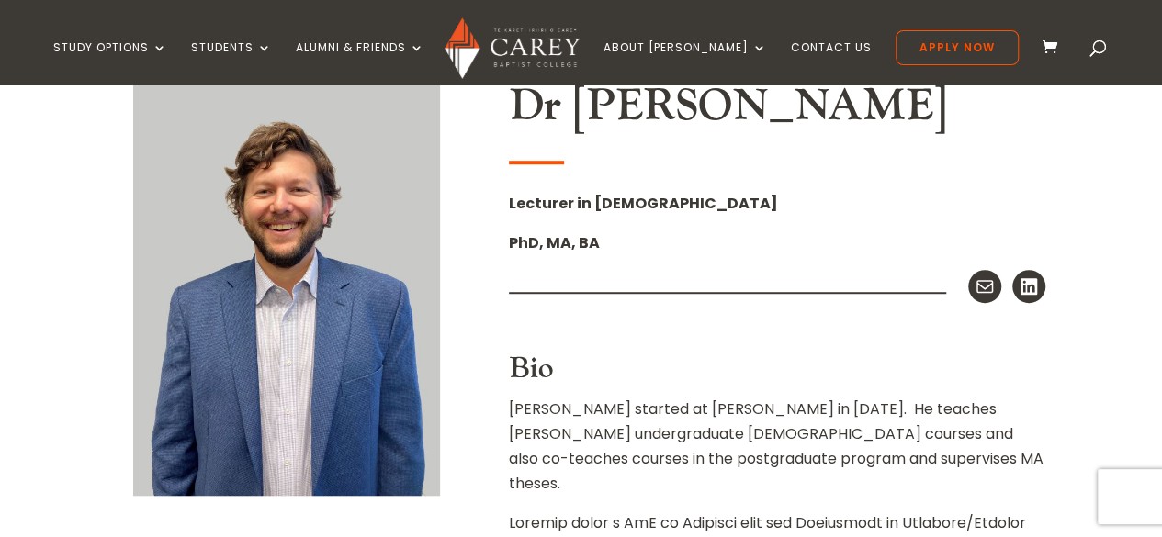
scroll to position [217, 0]
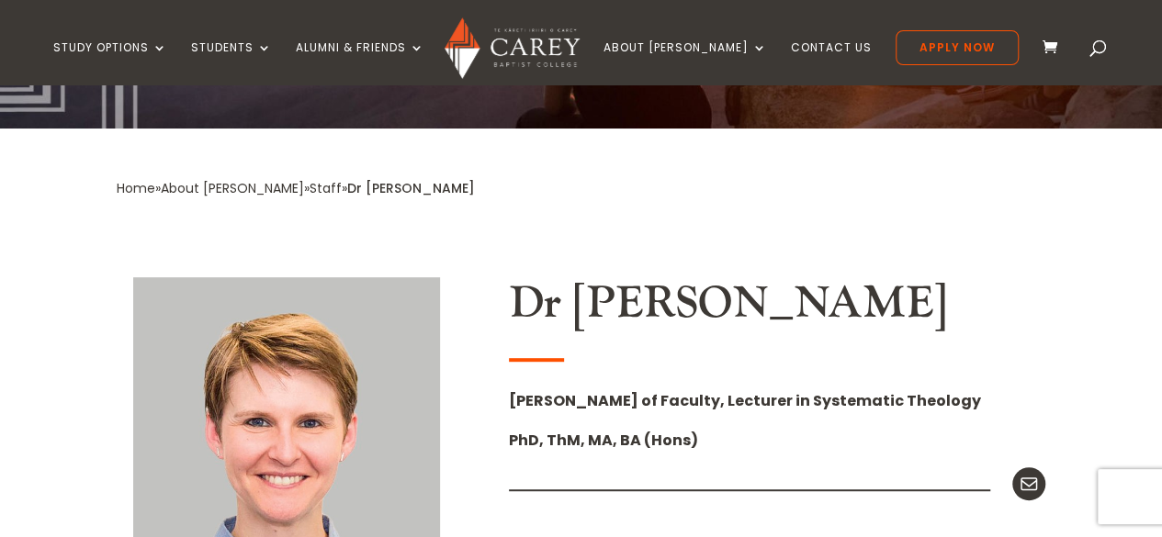
scroll to position [239, 0]
